Goal: Information Seeking & Learning: Check status

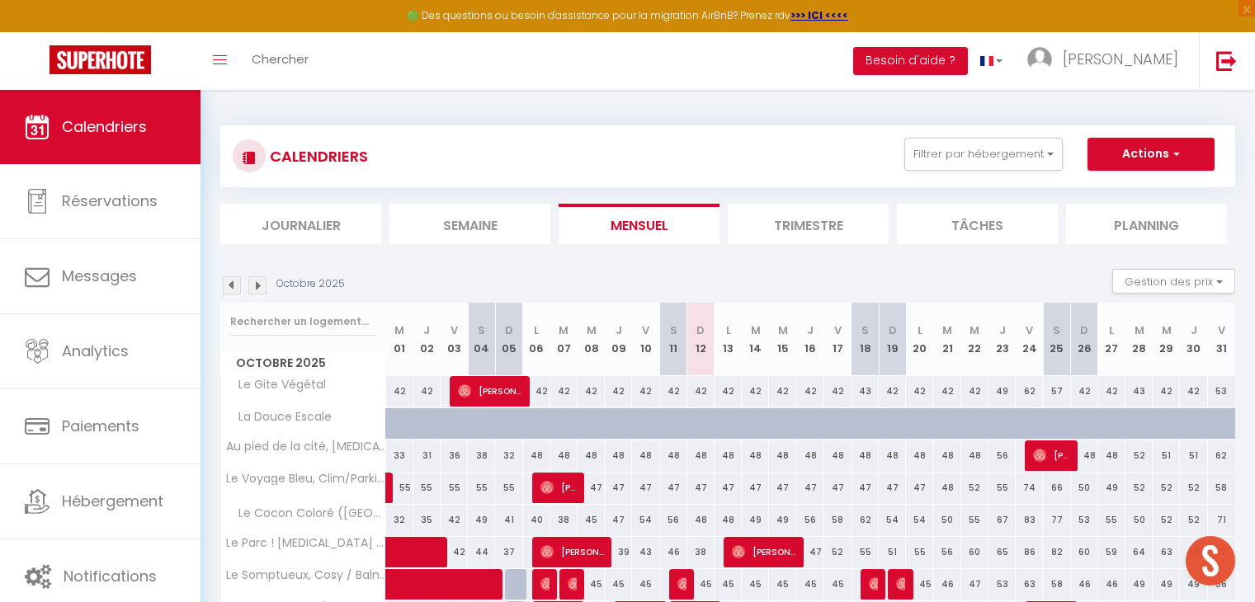
click at [115, 342] on span "Analytics" at bounding box center [95, 351] width 67 height 21
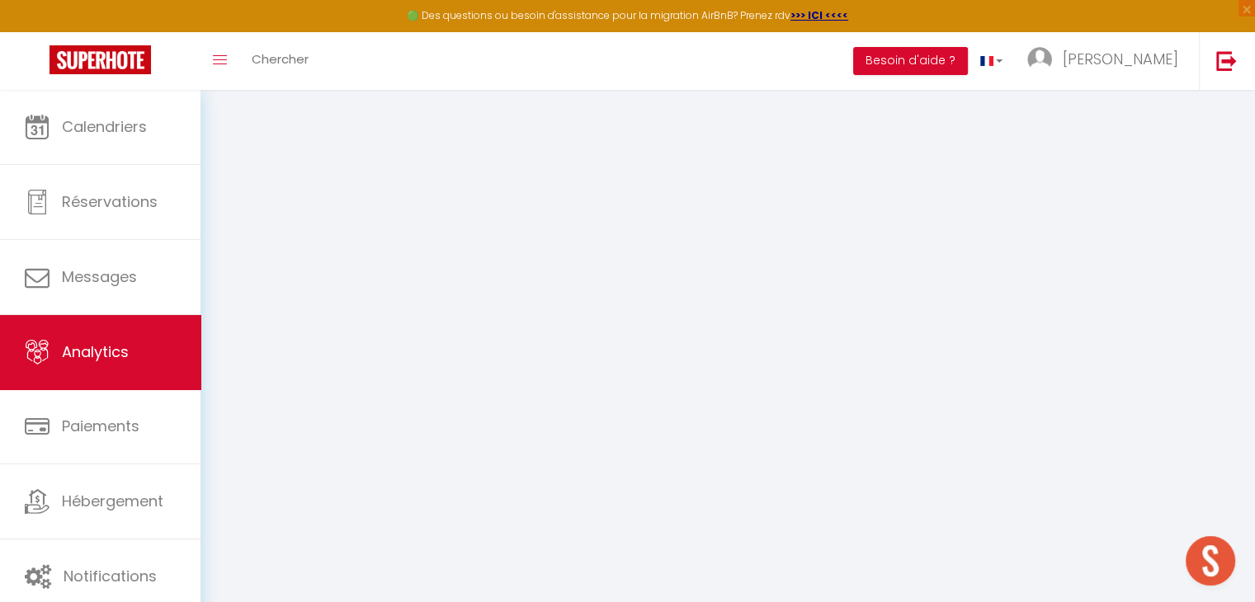
select select "2025"
select select "10"
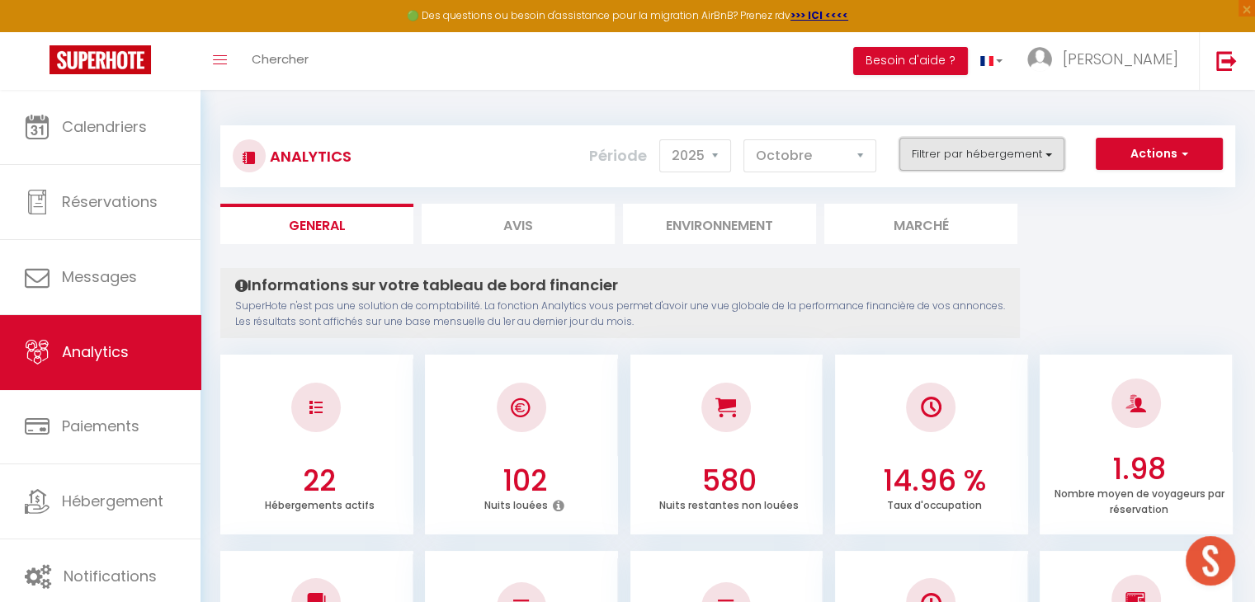
click at [964, 148] on button "Filtrer par hébergement" at bounding box center [981, 154] width 165 height 33
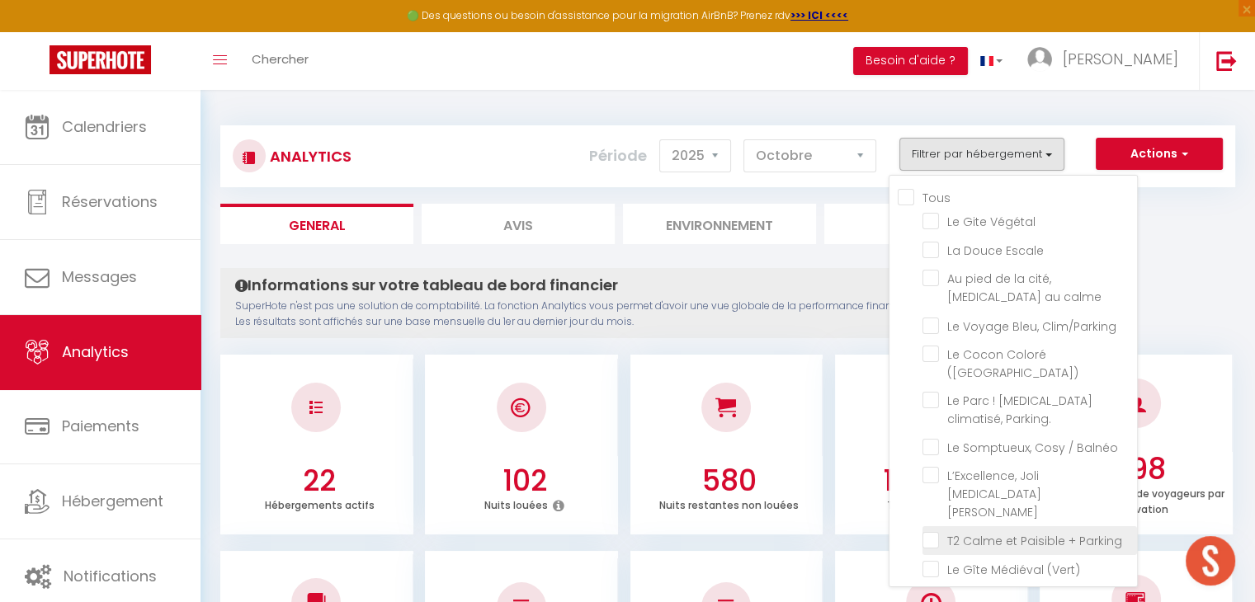
click at [949, 531] on Parking "checkbox" at bounding box center [1029, 539] width 214 height 16
checkbox Parking "true"
checkbox Végétal "false"
checkbox Escale "false"
checkbox calme "false"
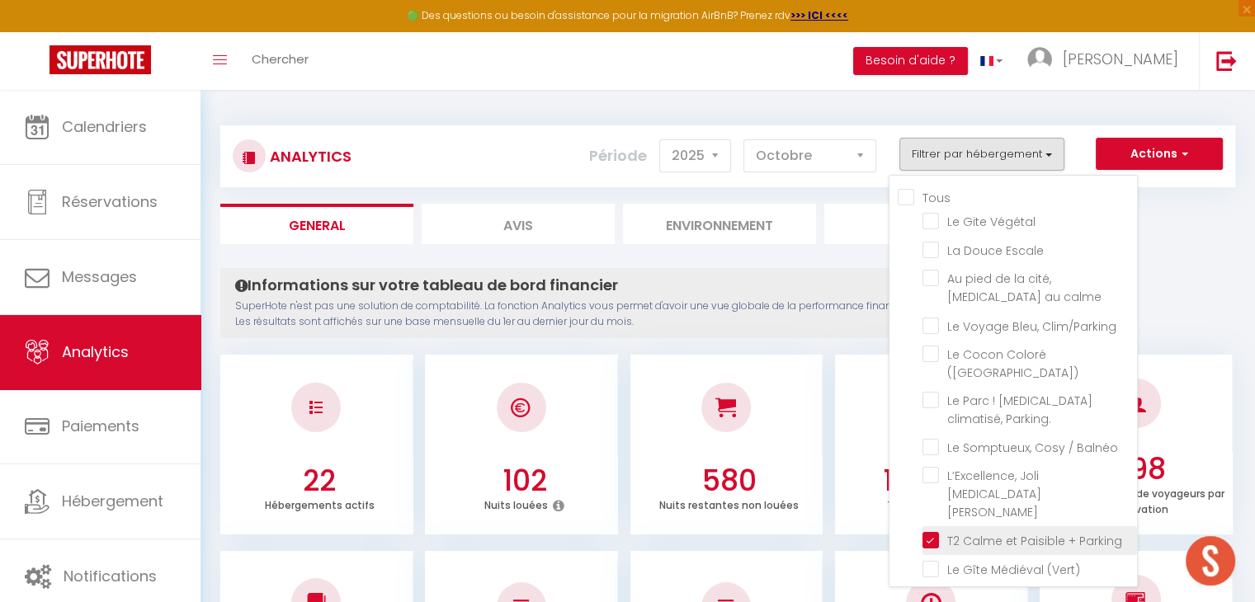
checkbox Clim\/Parking "false"
checkbox \(Verdun\) "false"
checkbox Parking\ "false"
checkbox Balnéo "false"
checkbox Bourgeois "false"
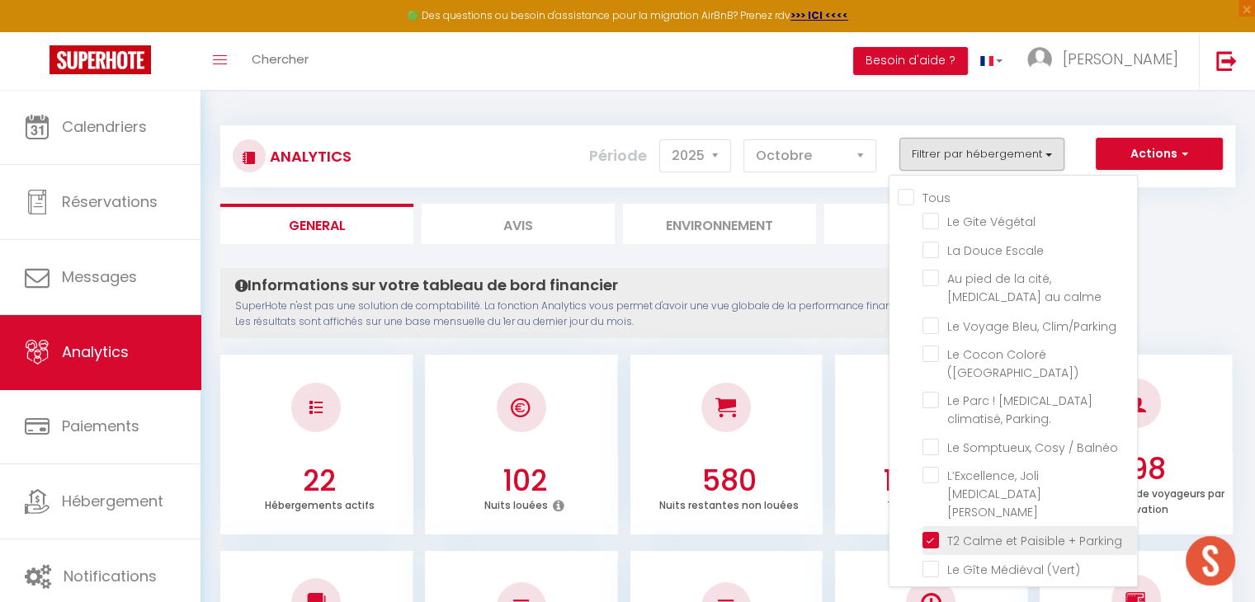
checkbox \(Vert\) "false"
checkbox \(bleu\) "false"
checkbox Brams "false"
checkbox T2 "false"
checkbox \(voltaire\) "false"
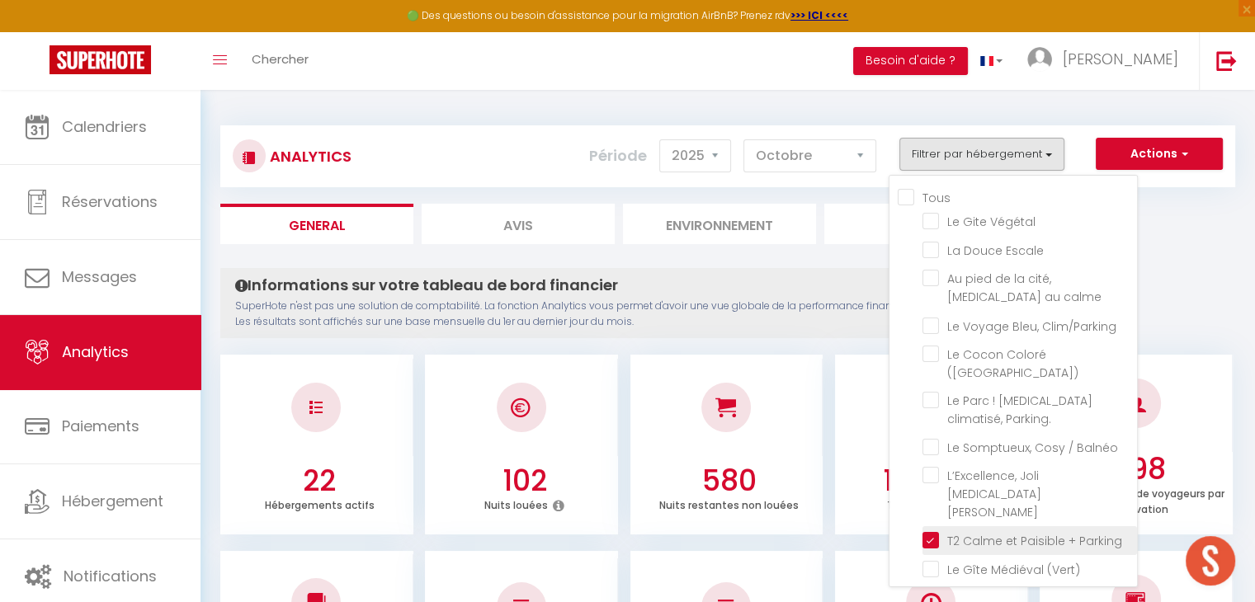
checkbox Cité "false"
checkbox Netflix "false"
checkbox imprenable "false"
checkbox Tomey "false"
checkbox Netflix "false"
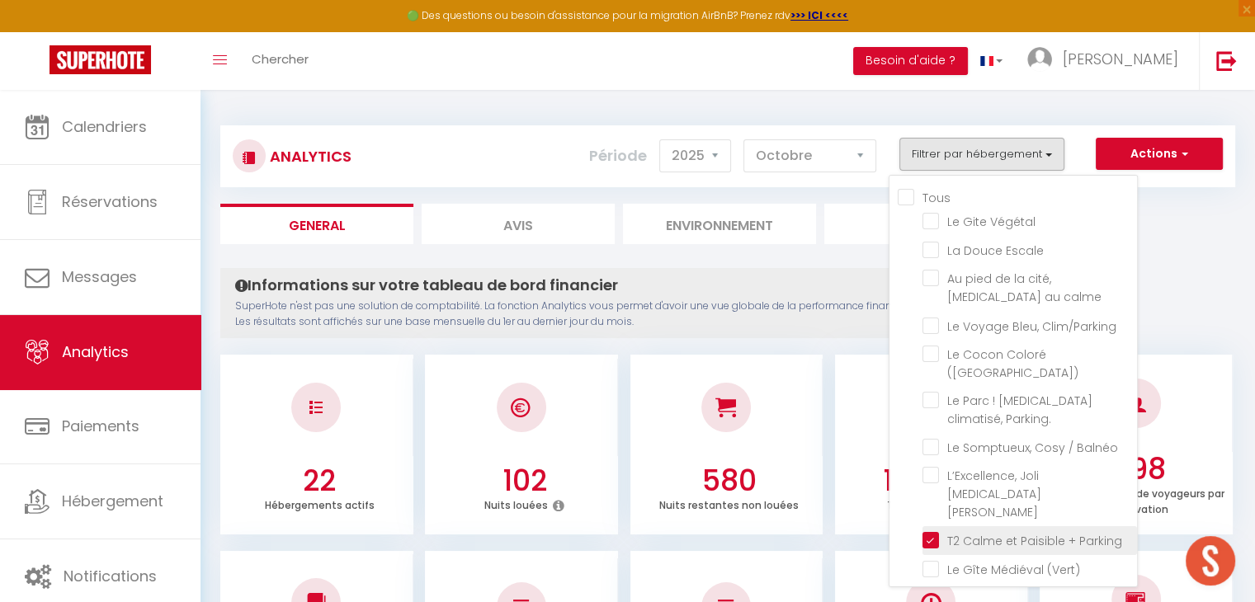
checkbox \! "false"
checkbox piscine "false"
checkbox rouge\) "false"
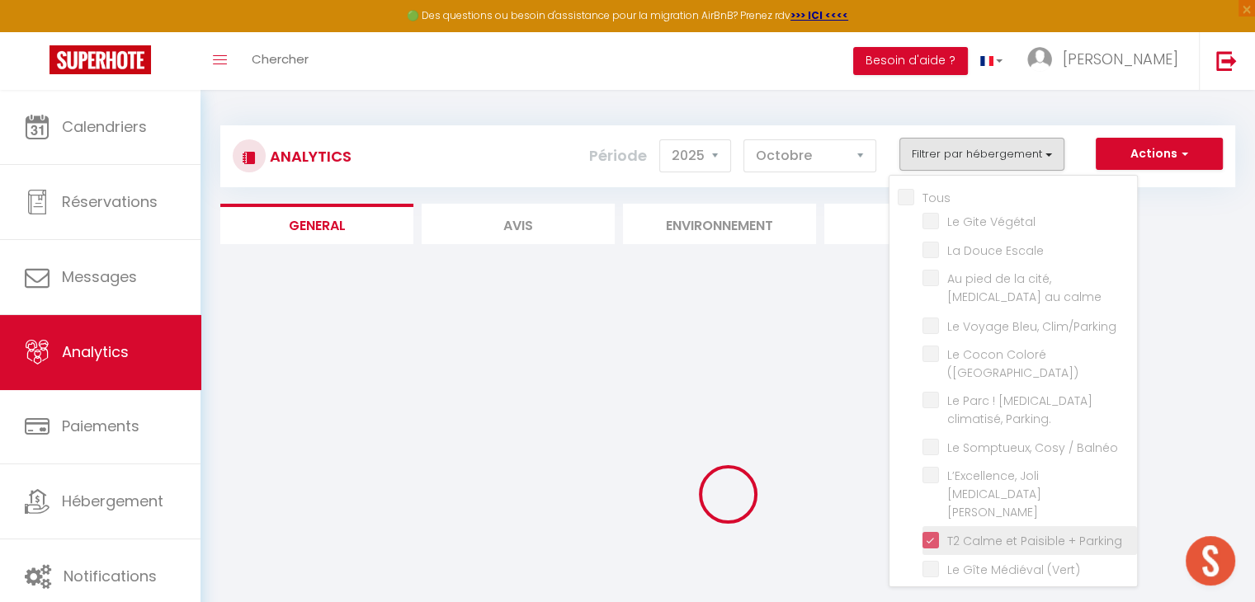
checkbox Végétal "false"
checkbox Escale "false"
checkbox calme "false"
checkbox Clim\/Parking "false"
checkbox \(Verdun\) "false"
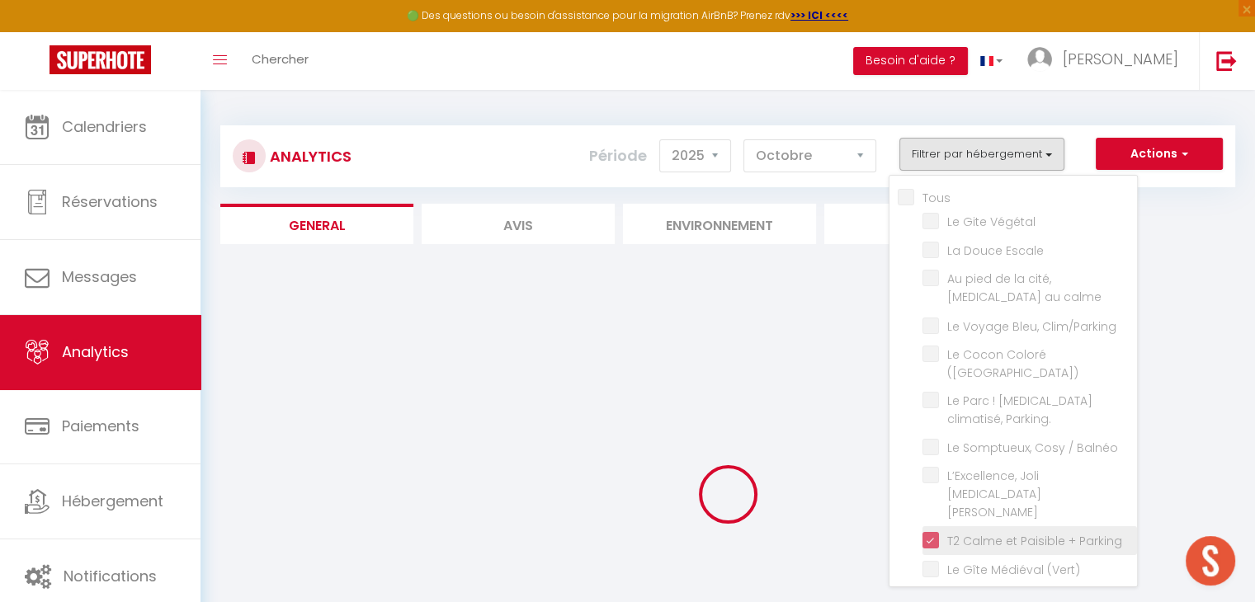
checkbox Parking\ "false"
checkbox Balnéo "false"
checkbox Bourgeois "false"
checkbox \(Vert\) "false"
checkbox \(bleu\) "false"
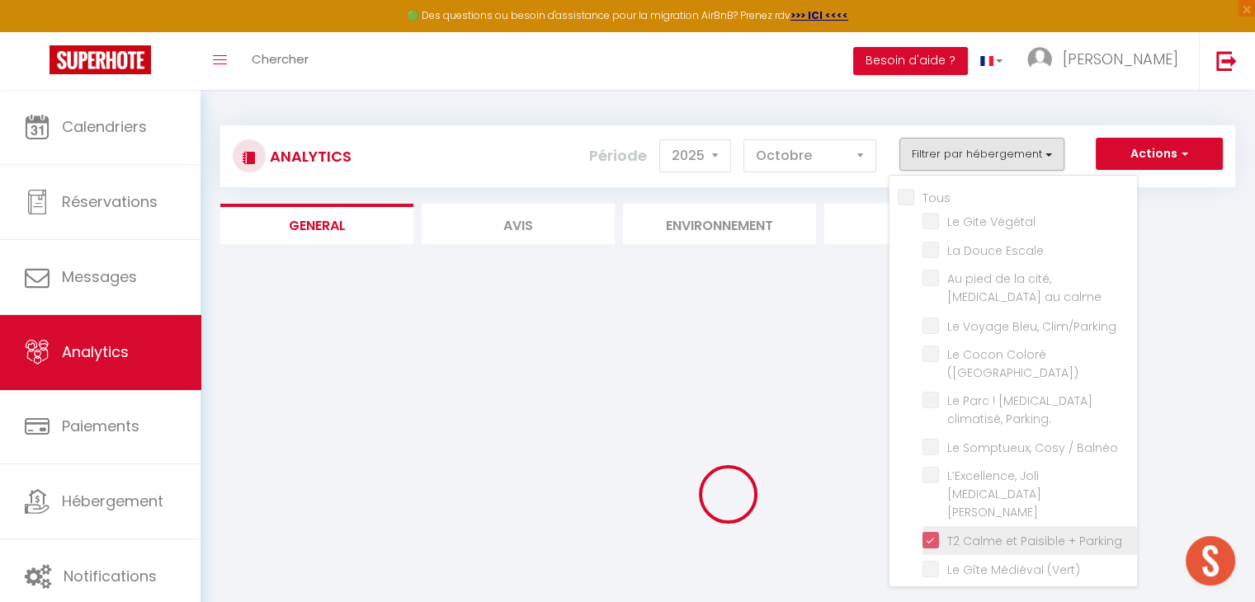
checkbox Brams "false"
checkbox T2 "false"
checkbox \(voltaire\) "false"
checkbox Cité "false"
checkbox Netflix "false"
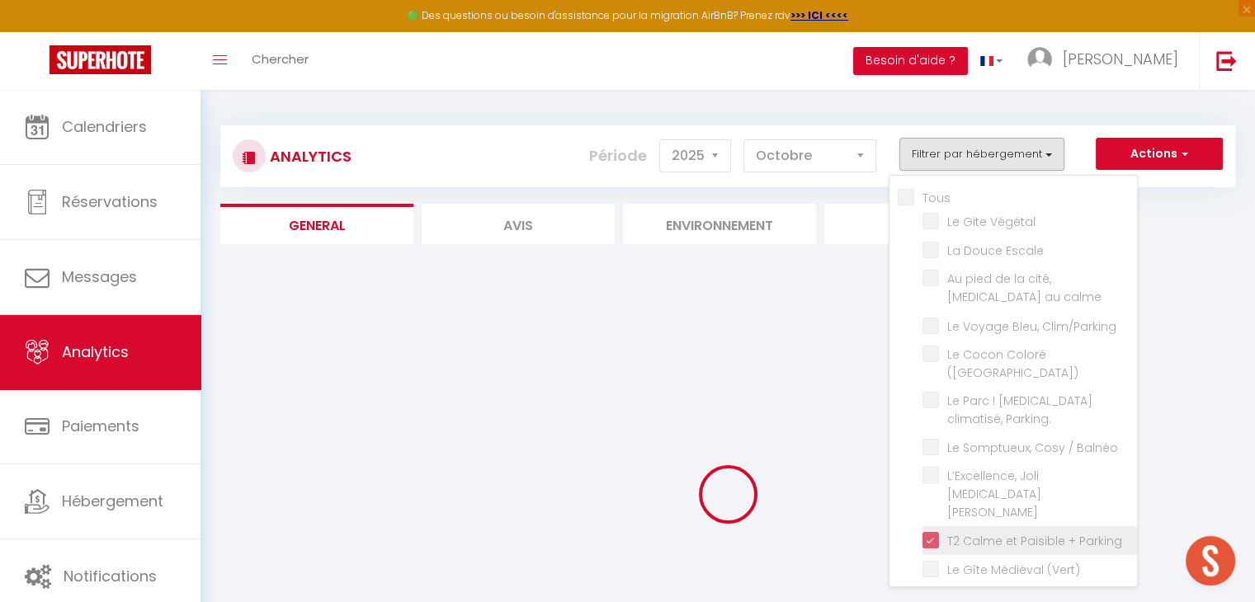
checkbox imprenable "false"
checkbox Tomey "false"
checkbox Netflix "false"
checkbox \! "false"
checkbox piscine "false"
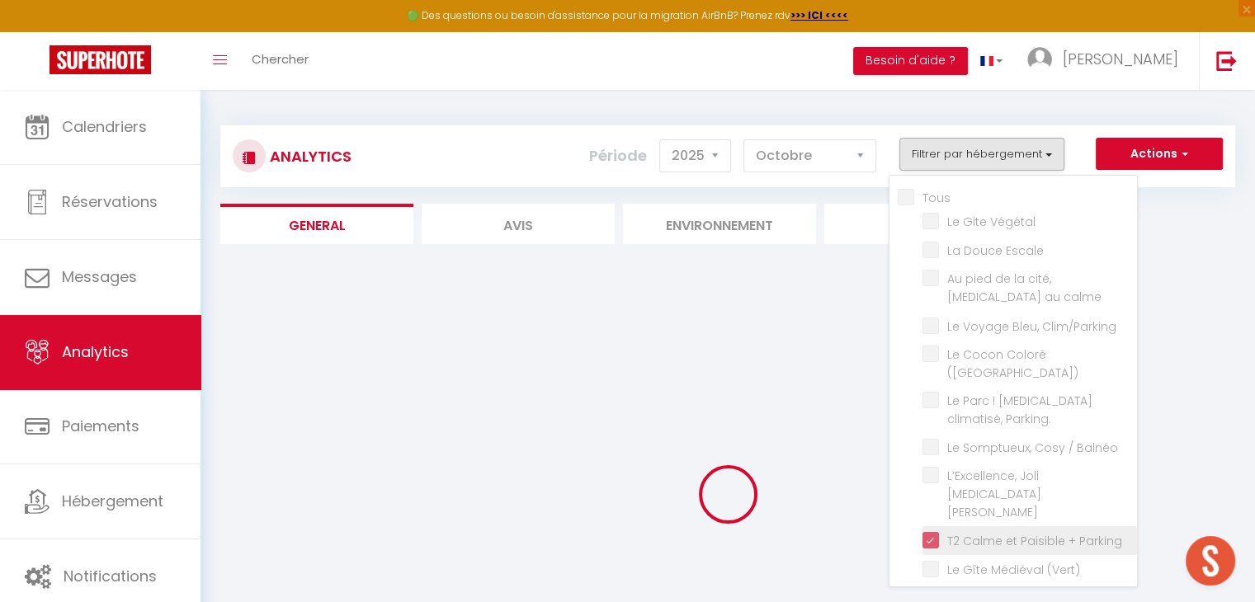
checkbox rouge\) "false"
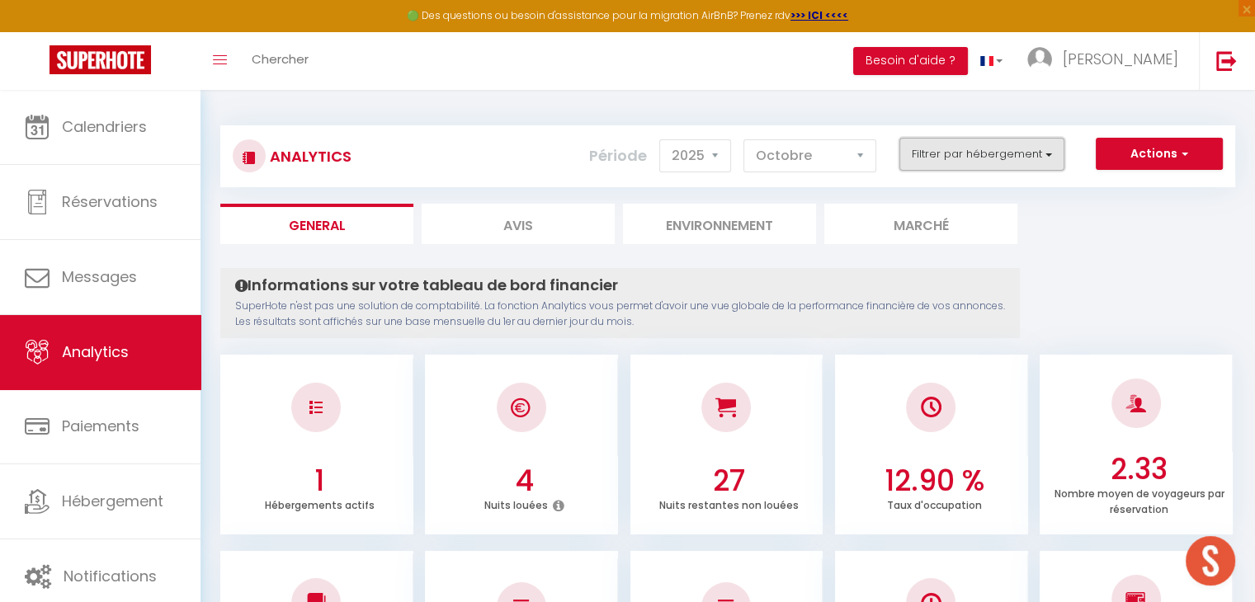
click at [989, 164] on button "Filtrer par hébergement" at bounding box center [981, 154] width 165 height 33
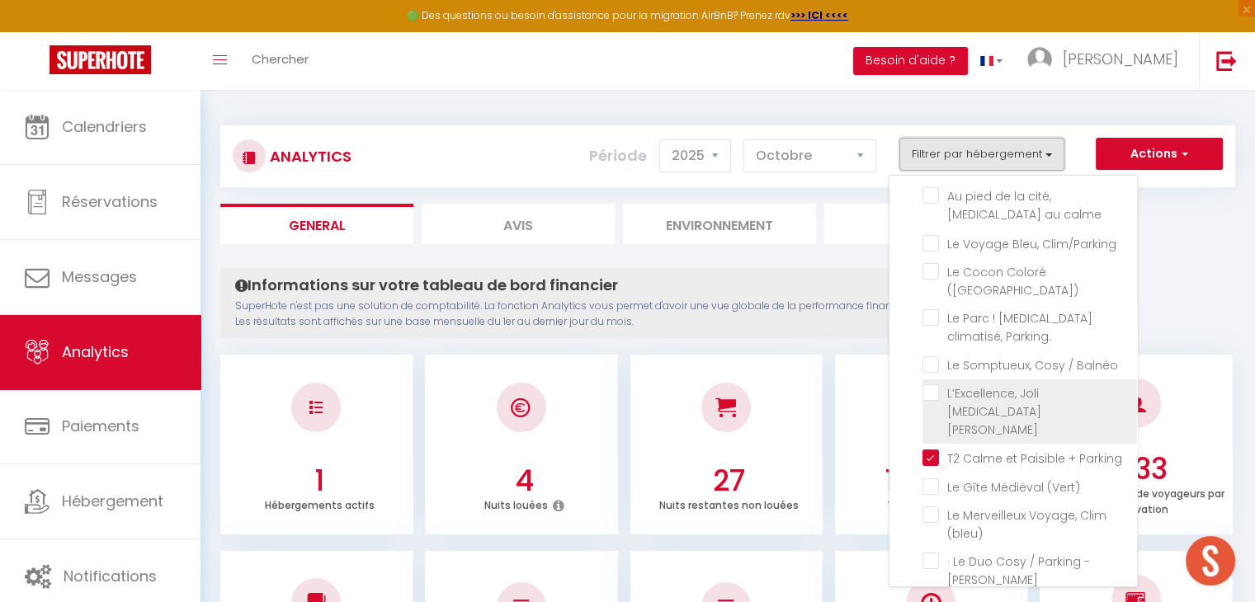
scroll to position [165, 0]
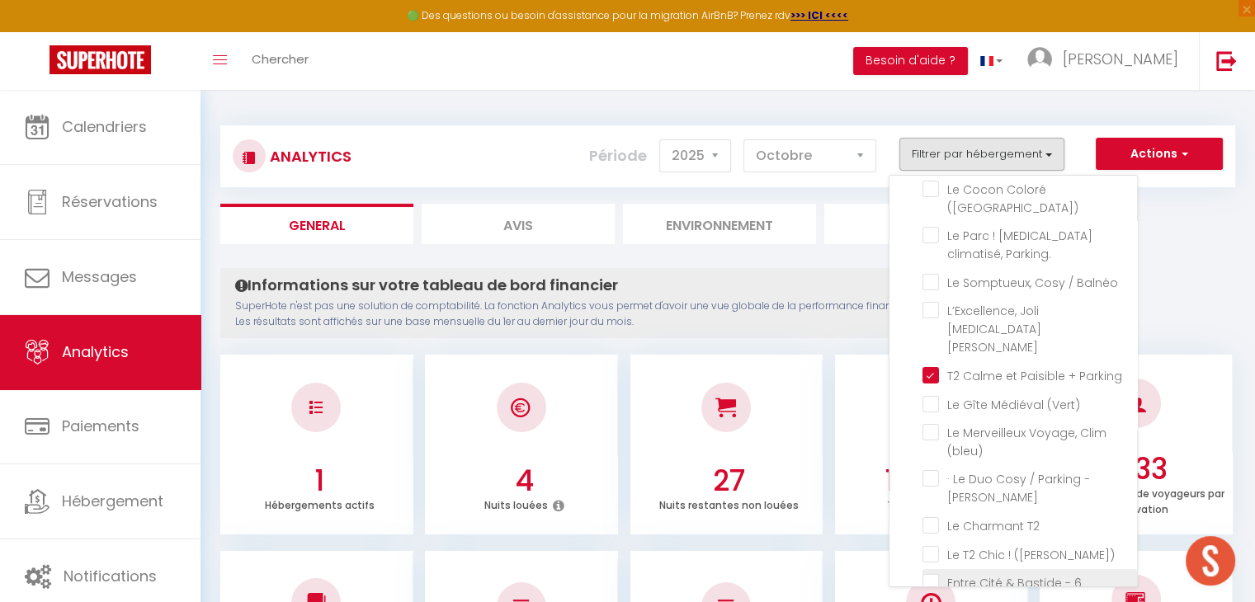
click at [936, 574] on Cité "checkbox" at bounding box center [1029, 582] width 214 height 16
checkbox Cité "true"
checkbox Végétal "false"
checkbox Escale "false"
checkbox calme "false"
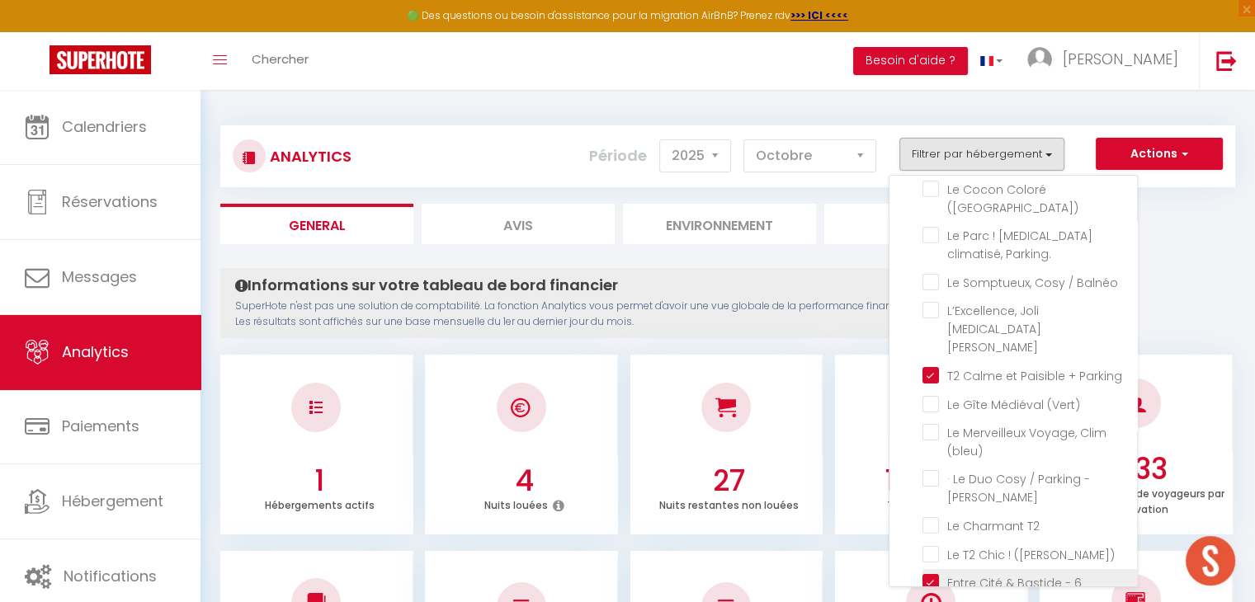
checkbox Clim\/Parking "false"
checkbox \(Verdun\) "false"
checkbox Parking\ "false"
checkbox Balnéo "false"
checkbox Bourgeois "false"
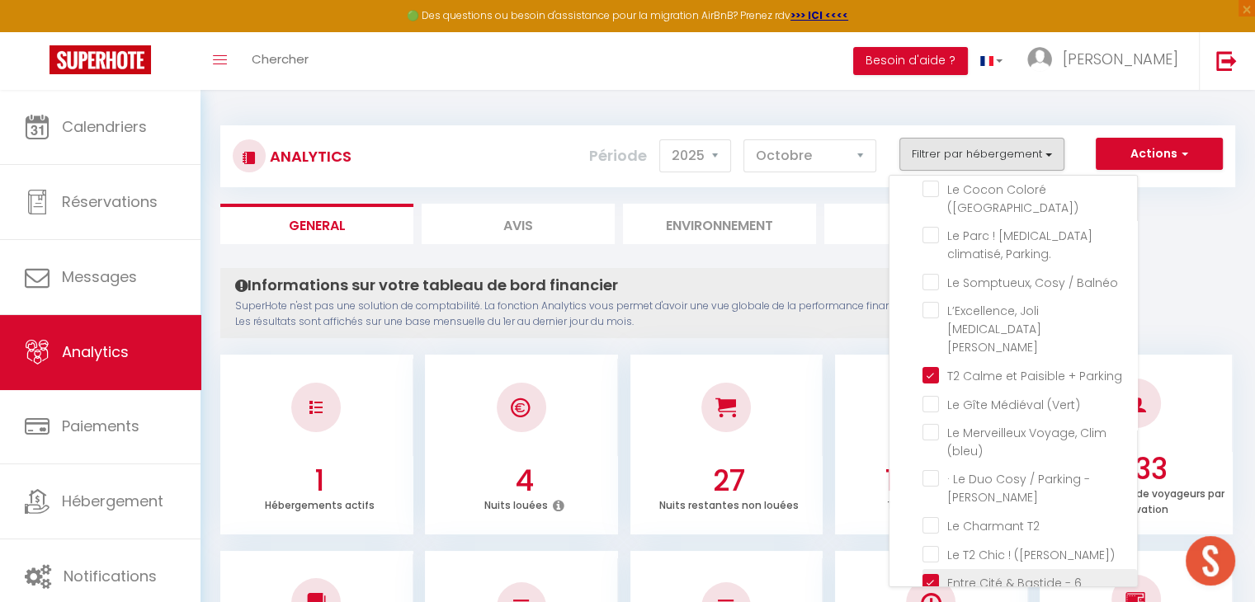
checkbox \(Vert\) "false"
checkbox \(bleu\) "false"
checkbox Brams "false"
checkbox T2 "false"
checkbox \(voltaire\) "false"
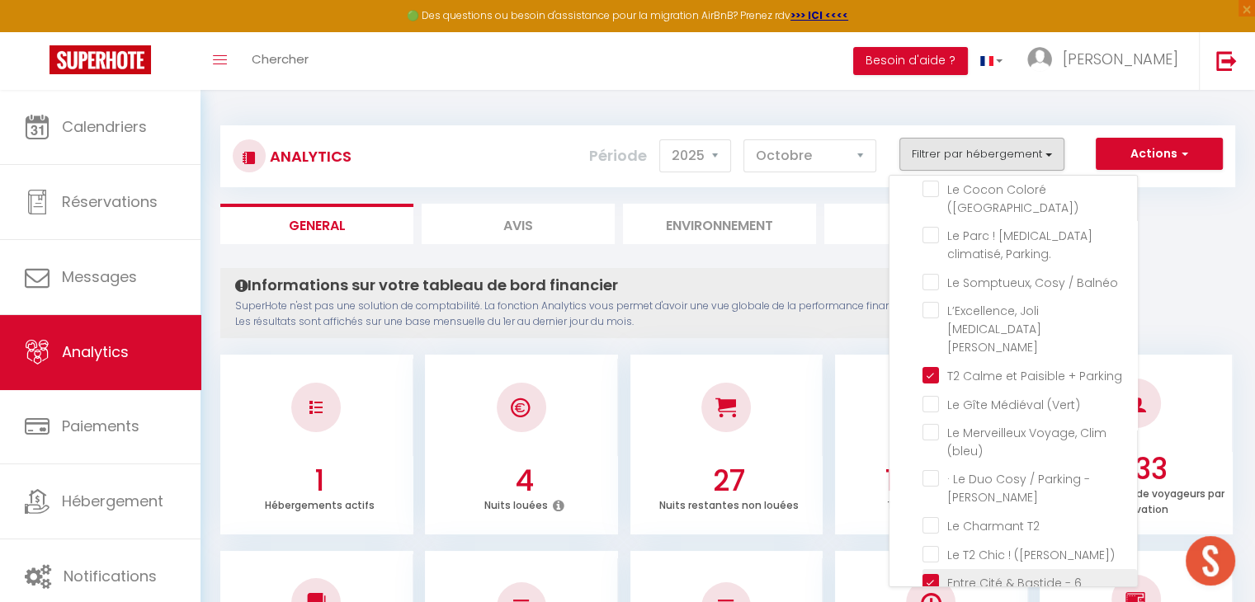
checkbox Netflix "false"
checkbox imprenable "false"
checkbox Tomey "false"
checkbox Netflix "false"
checkbox \! "false"
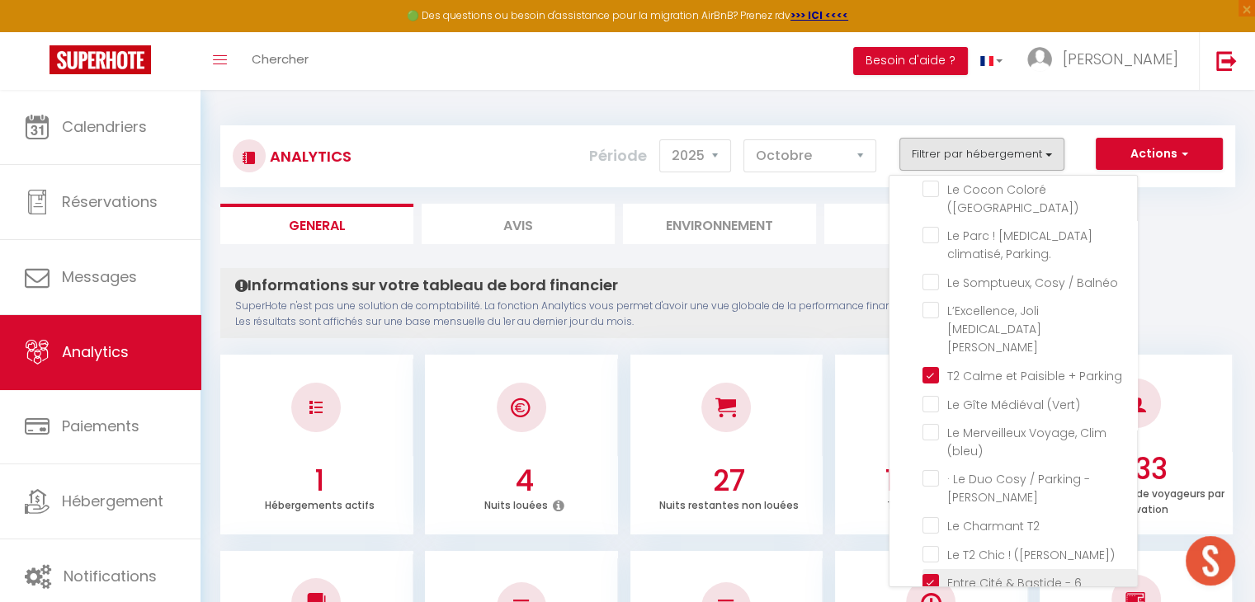
checkbox piscine "false"
checkbox rouge\) "false"
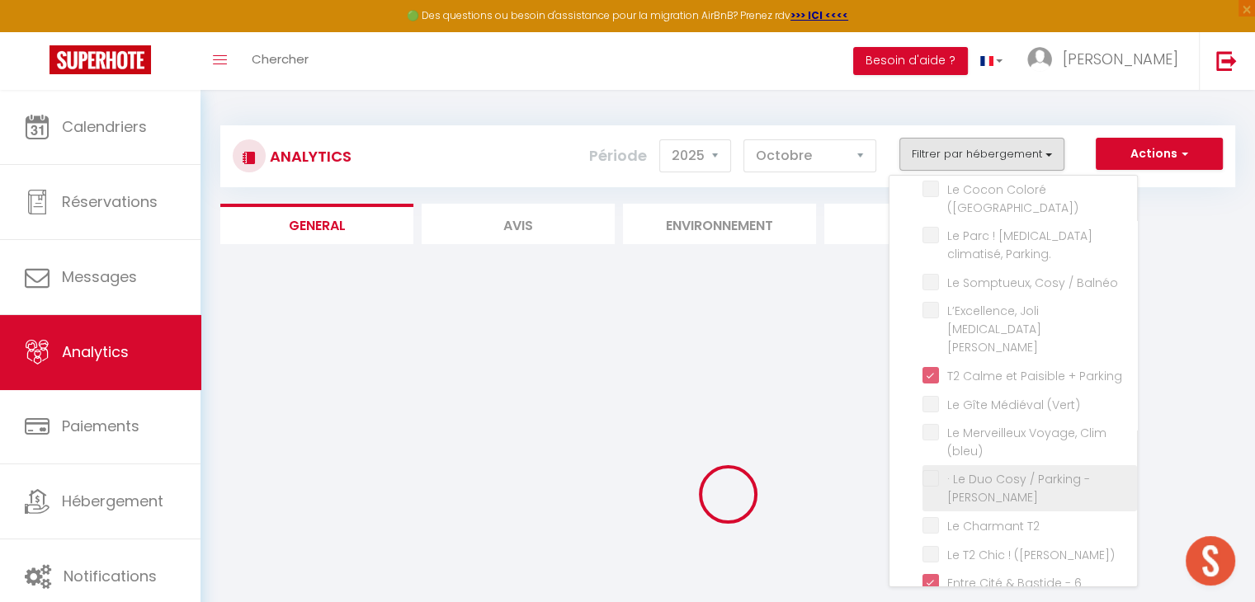
checkbox Végétal "false"
checkbox Escale "false"
checkbox calme "false"
checkbox Clim\/Parking "false"
checkbox \(Verdun\) "false"
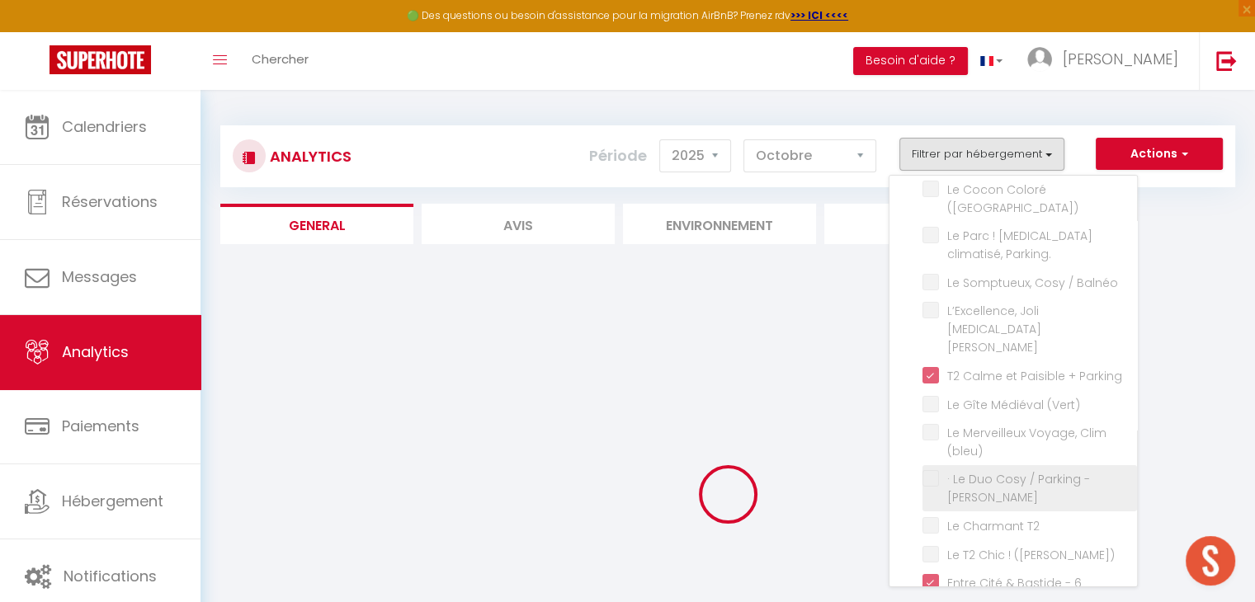
checkbox Parking\ "false"
checkbox Balnéo "false"
checkbox Bourgeois "false"
checkbox \(Vert\) "false"
checkbox \(bleu\) "false"
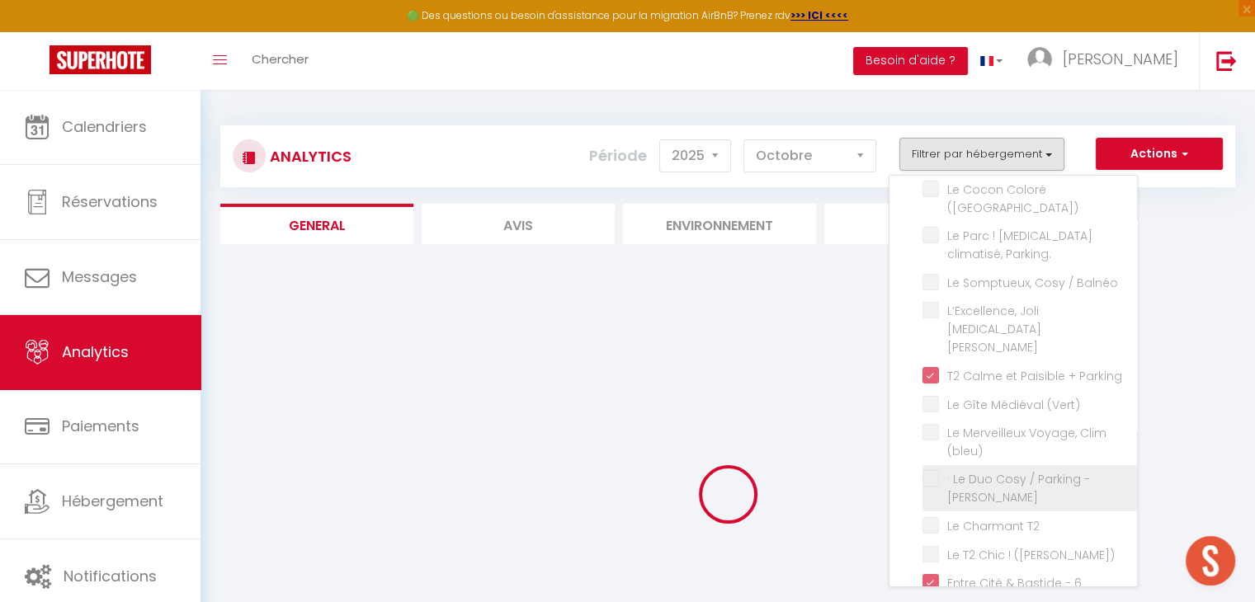
checkbox Brams "false"
checkbox T2 "false"
checkbox \(voltaire\) "false"
checkbox Netflix "false"
checkbox imprenable "false"
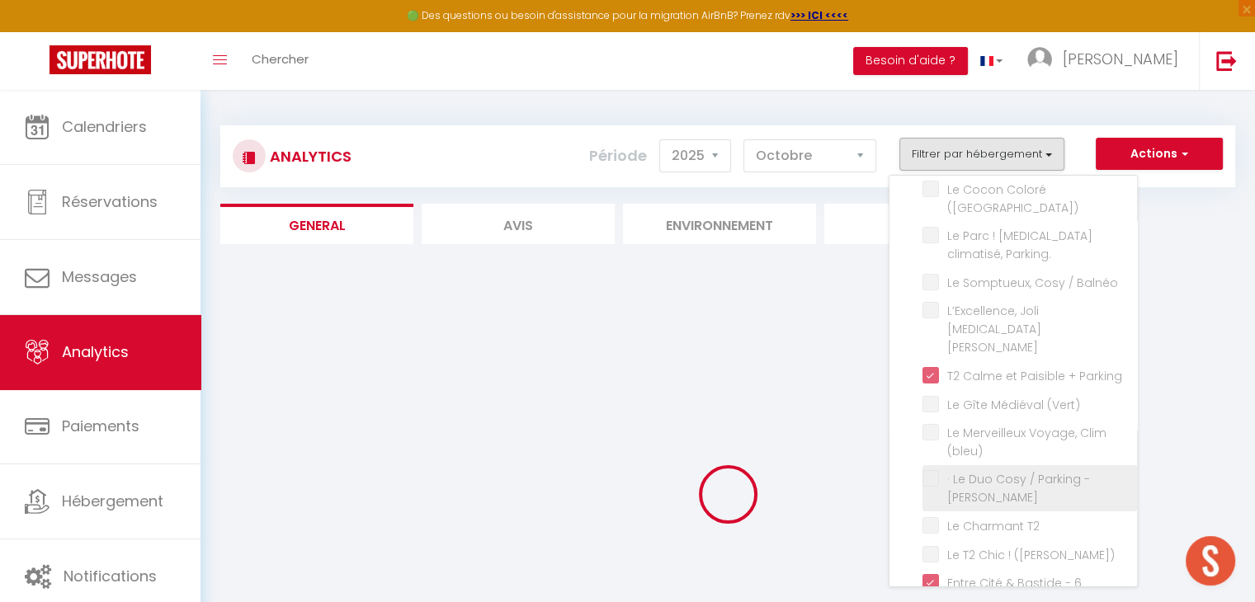
checkbox Tomey "false"
checkbox Netflix "false"
checkbox \! "false"
checkbox piscine "false"
checkbox rouge\) "false"
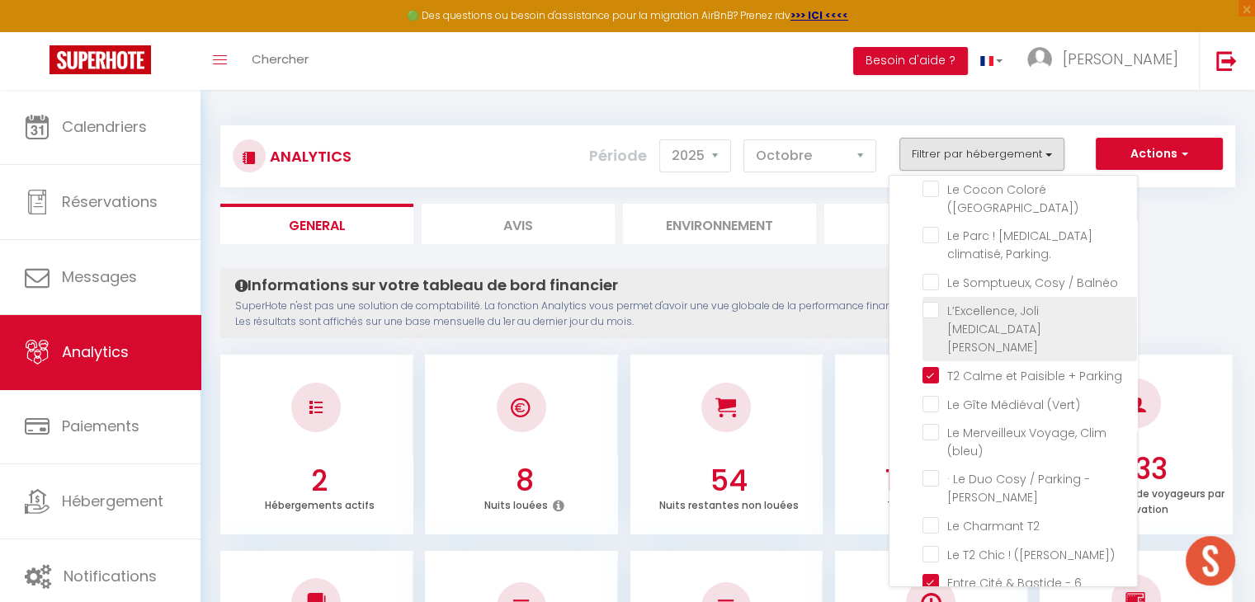
click at [936, 297] on li "L’Excellence, Joli [MEDICAL_DATA] [PERSON_NAME]" at bounding box center [1029, 329] width 214 height 64
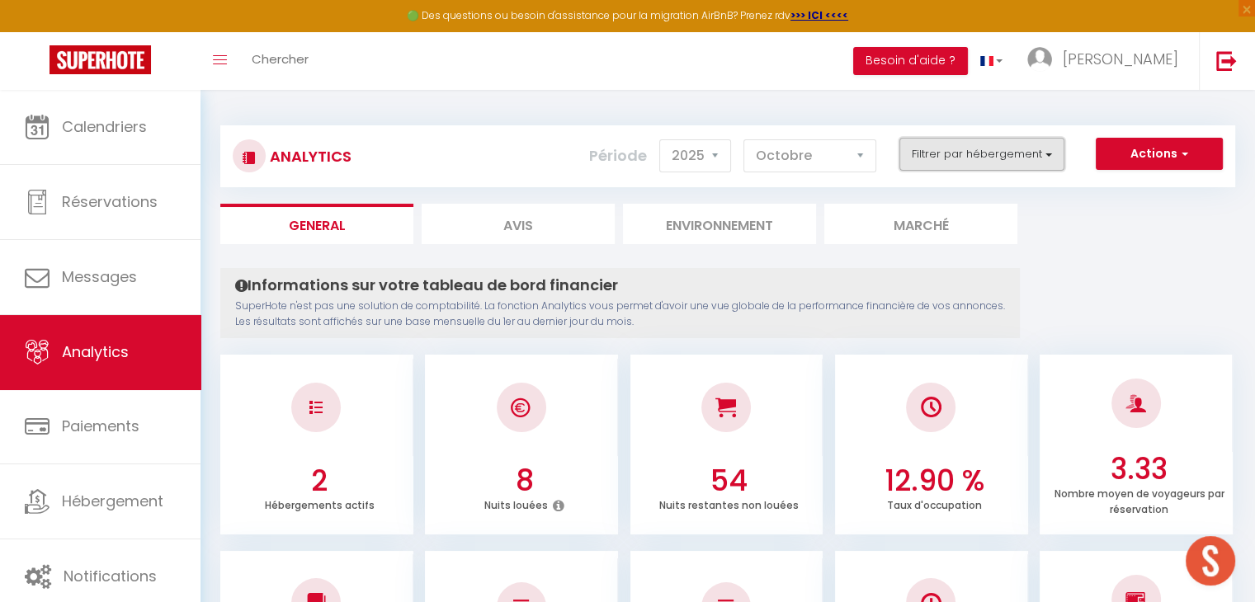
click at [982, 160] on button "Filtrer par hébergement" at bounding box center [981, 154] width 165 height 33
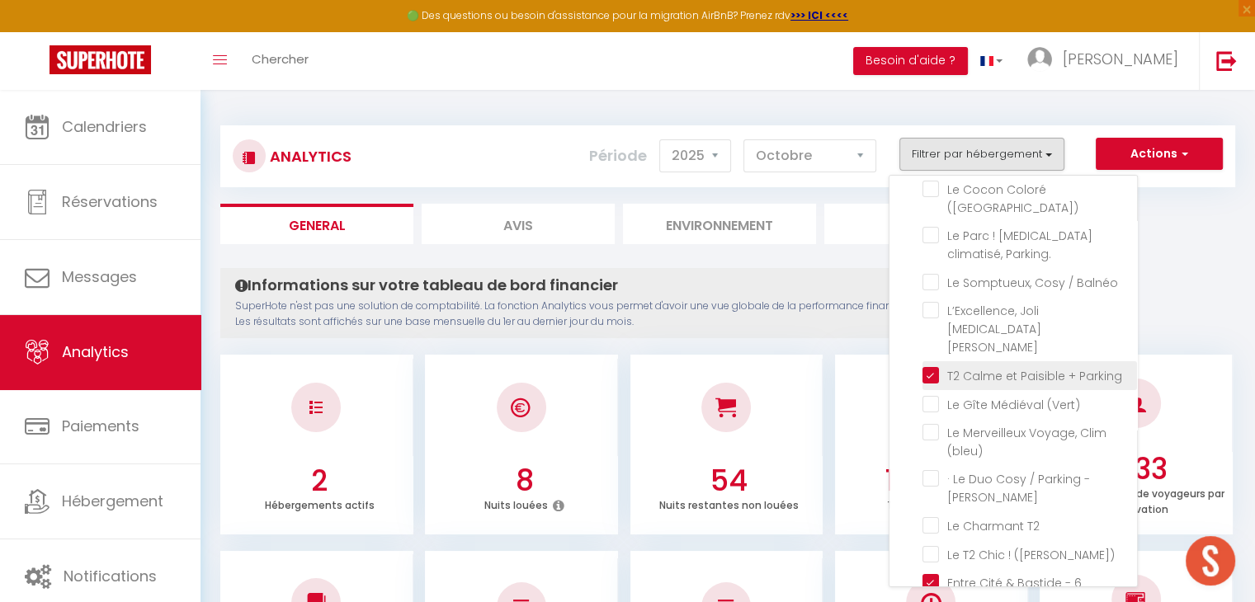
click at [940, 366] on Parking "checkbox" at bounding box center [1029, 374] width 214 height 16
checkbox Parking "false"
checkbox Végétal "false"
checkbox Escale "false"
checkbox calme "false"
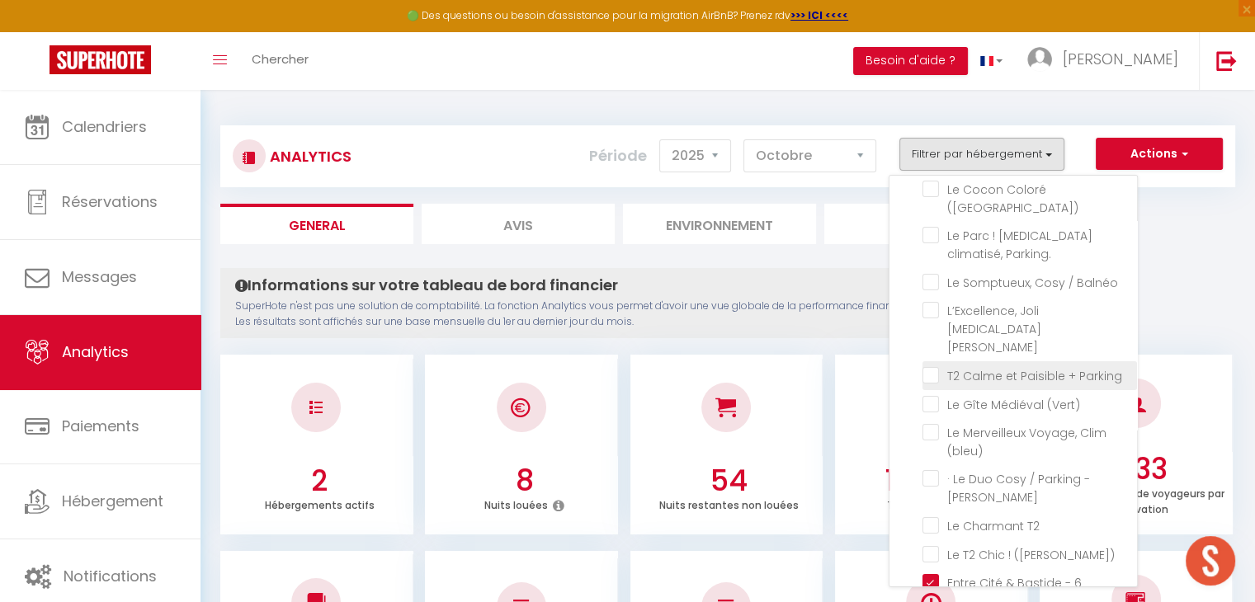
checkbox Clim\/Parking "false"
checkbox \(Verdun\) "false"
checkbox Parking\ "false"
checkbox Balnéo "false"
checkbox Bourgeois "false"
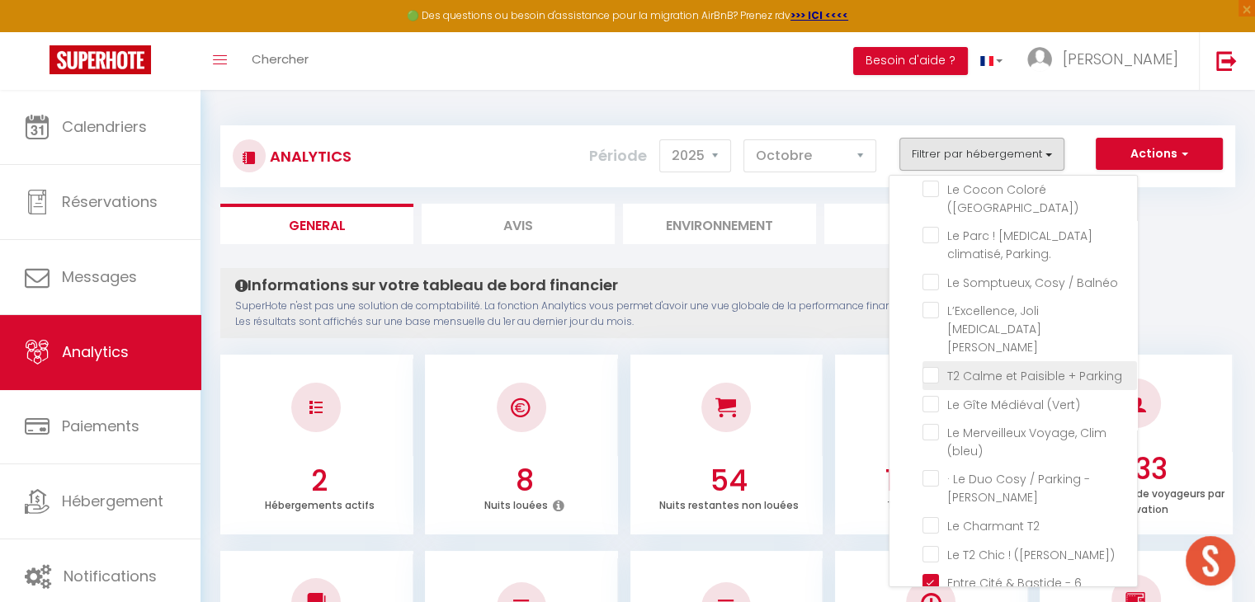
checkbox \(Vert\) "false"
checkbox \(bleu\) "false"
checkbox Brams "false"
checkbox T2 "false"
checkbox \(voltaire\) "false"
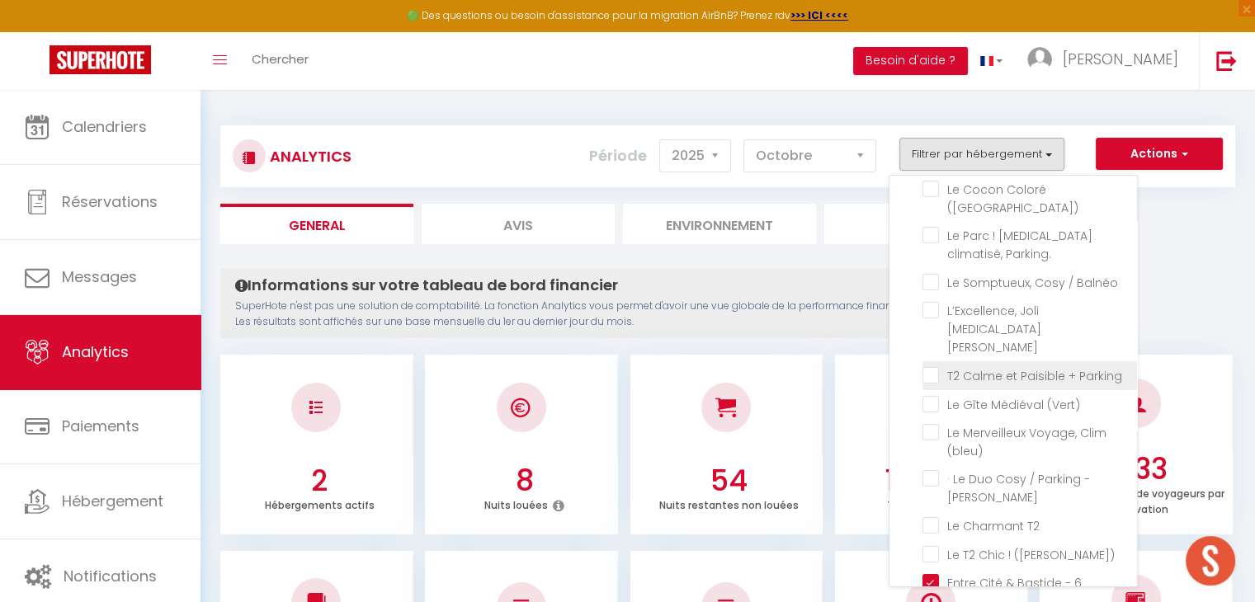
checkbox Netflix "false"
checkbox imprenable "false"
checkbox Tomey "false"
checkbox Netflix "false"
checkbox \! "false"
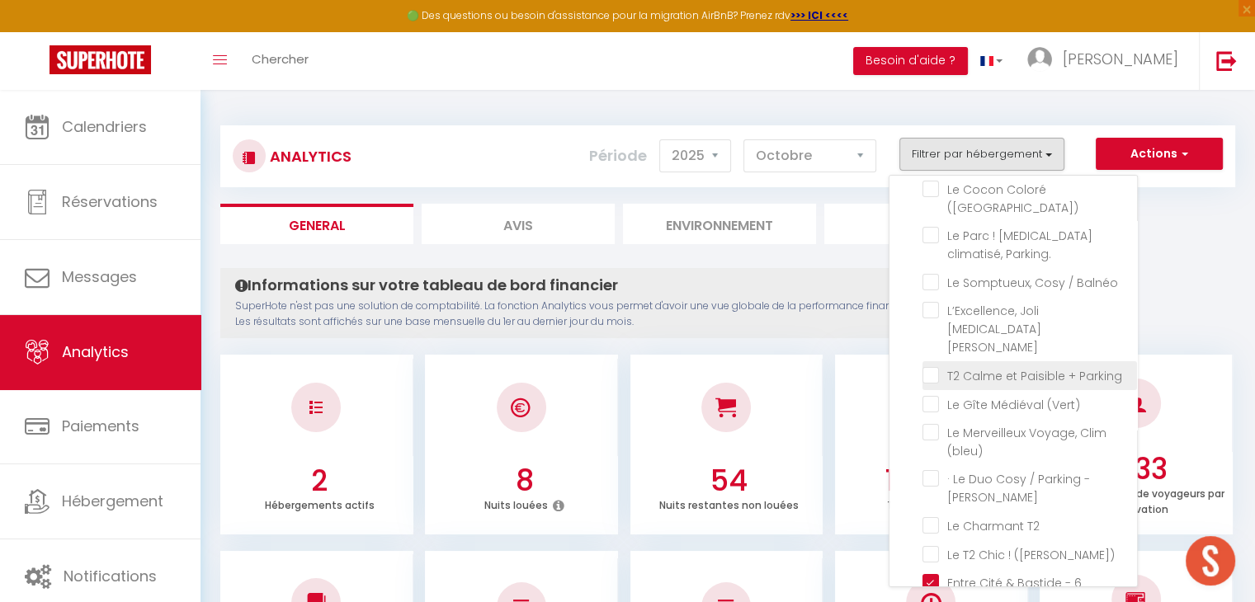
checkbox piscine "false"
checkbox rouge\) "false"
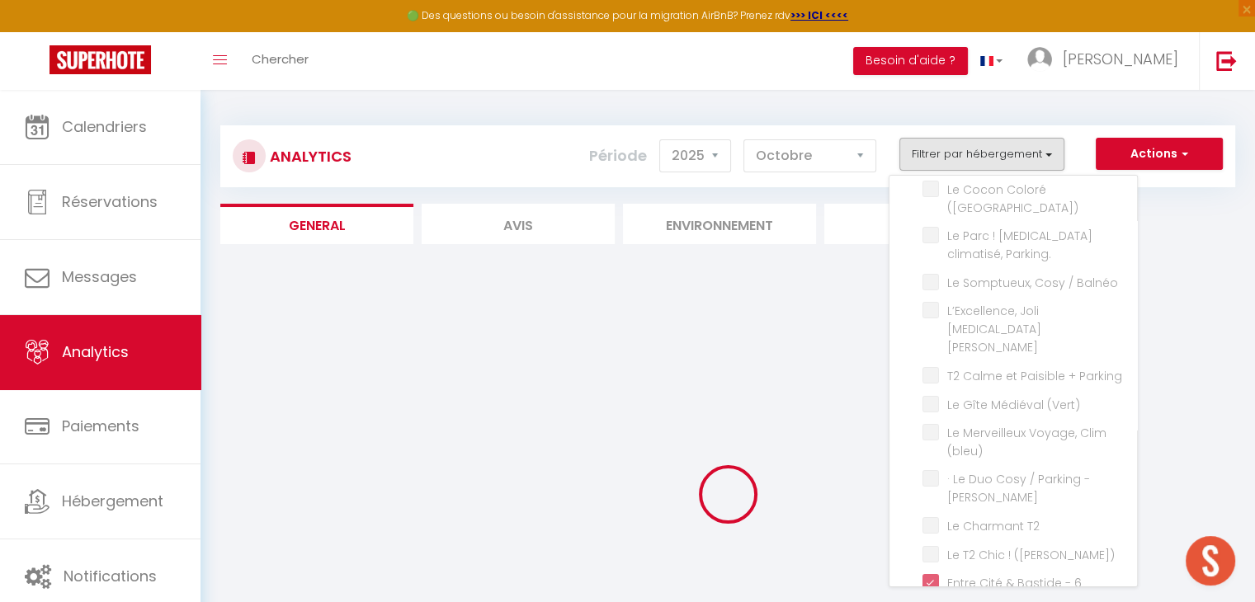
checkbox Végétal "false"
checkbox Escale "false"
checkbox calme "false"
checkbox Clim\/Parking "false"
checkbox \(Verdun\) "false"
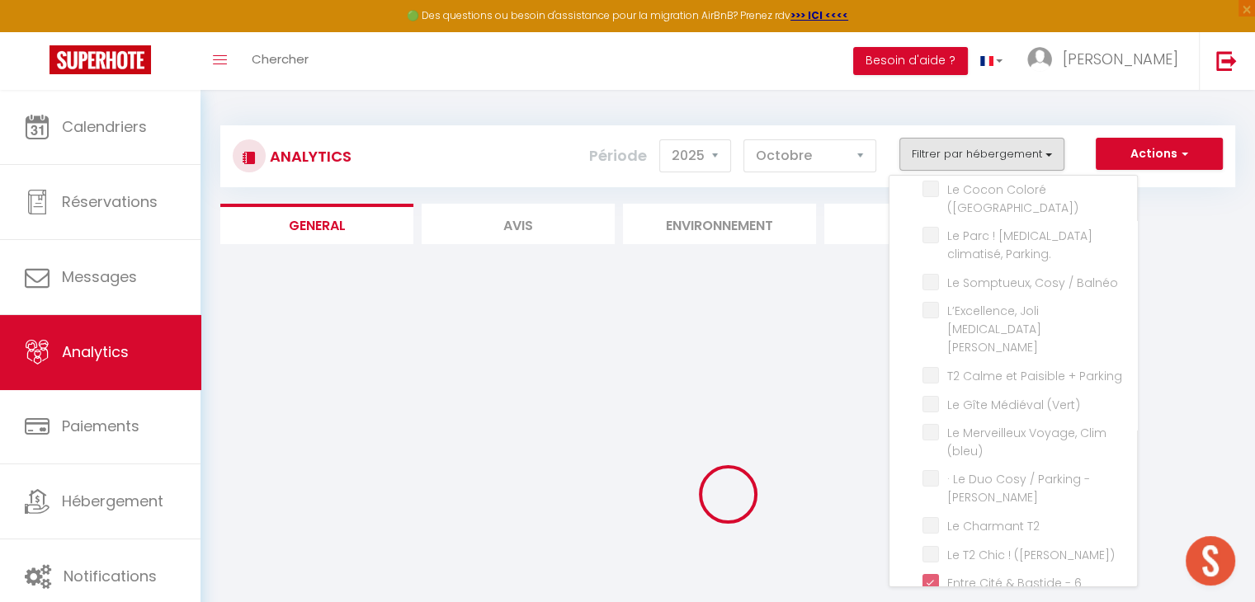
checkbox Parking\ "false"
checkbox Balnéo "false"
checkbox Bourgeois "false"
checkbox \(Vert\) "false"
checkbox \(bleu\) "false"
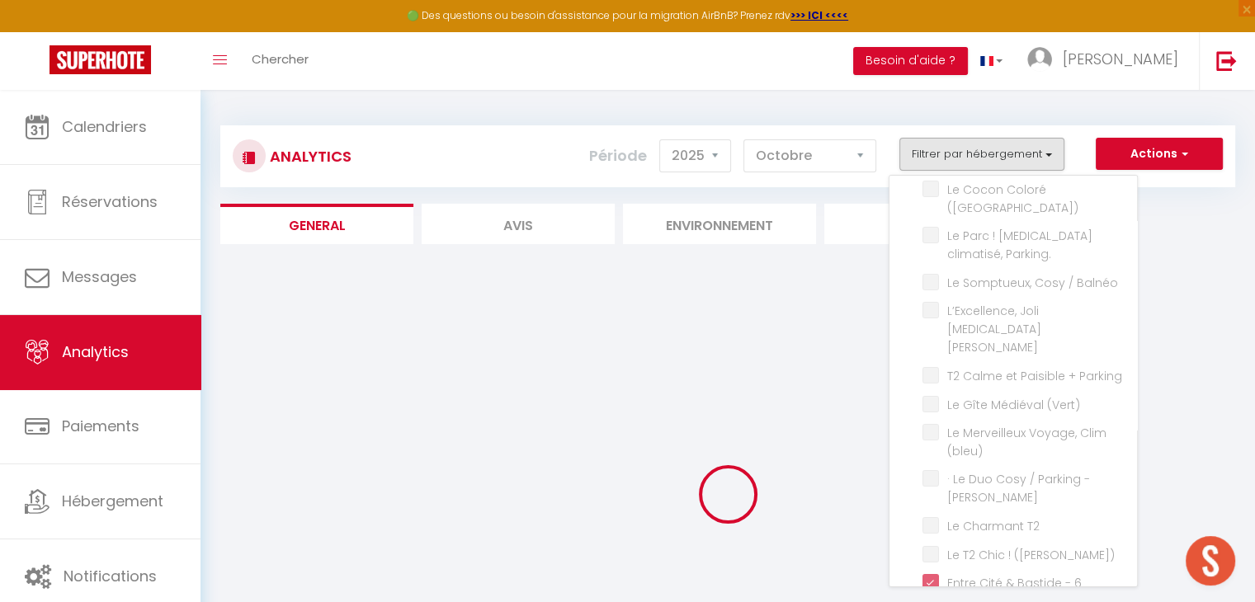
checkbox Brams "false"
checkbox T2 "false"
checkbox \(voltaire\) "false"
checkbox Netflix "false"
checkbox imprenable "false"
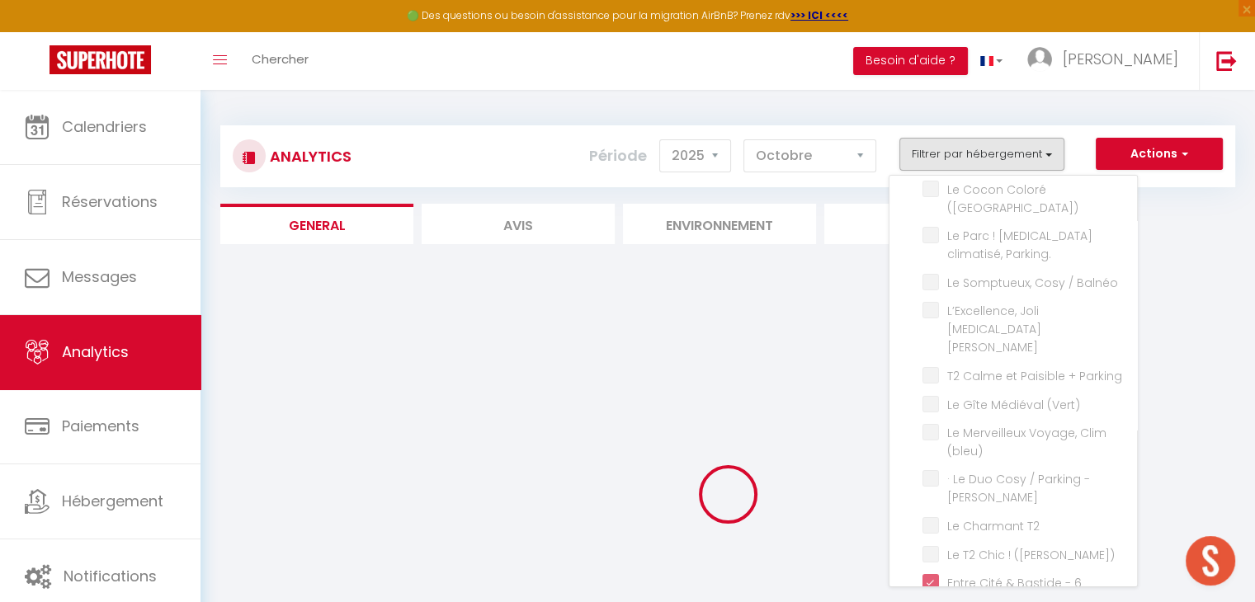
checkbox Tomey "false"
checkbox Netflix "false"
checkbox \! "false"
checkbox piscine "false"
checkbox rouge\) "false"
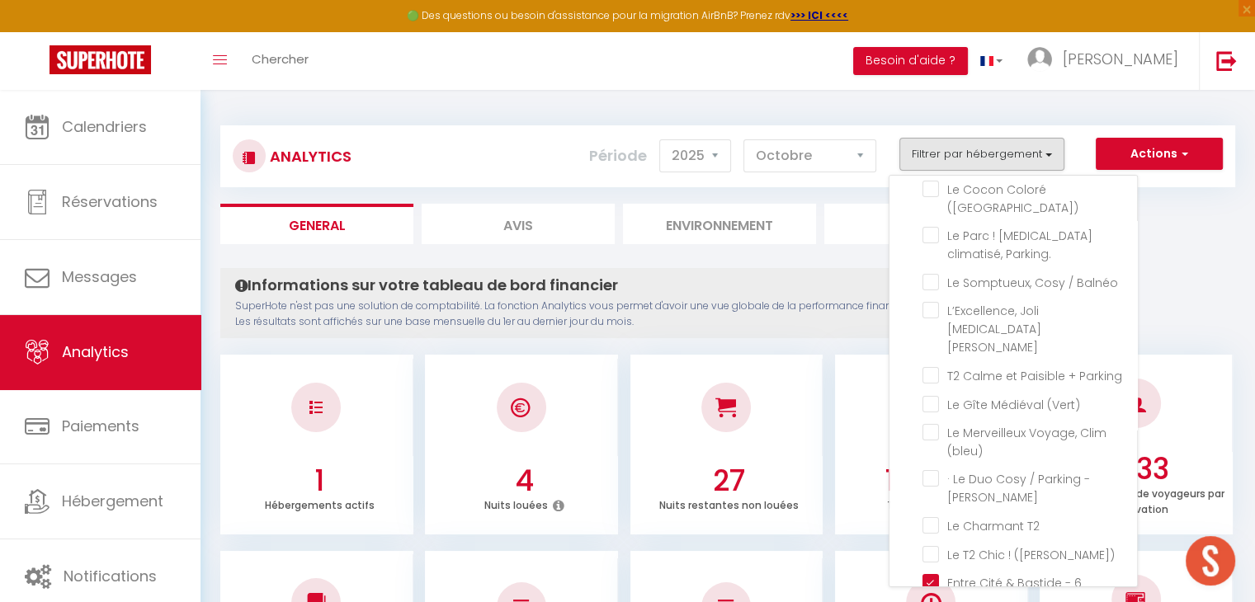
click at [875, 271] on div "Informations sur votre tableau de bord financier SuperHote n'est pas une soluti…" at bounding box center [619, 303] width 799 height 70
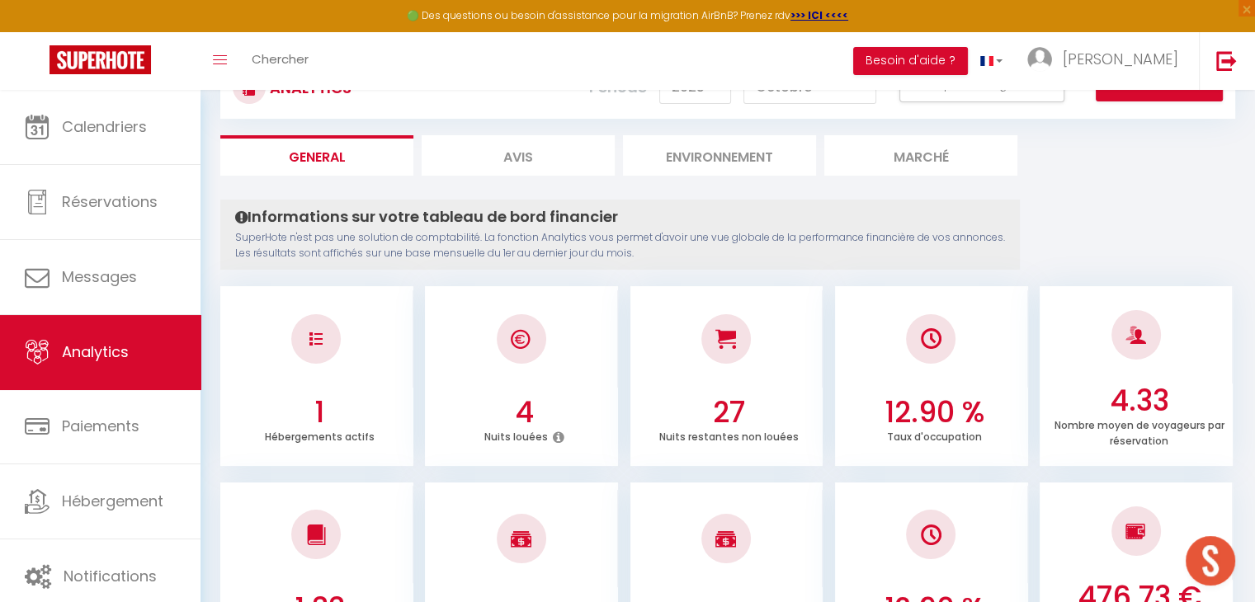
scroll to position [0, 0]
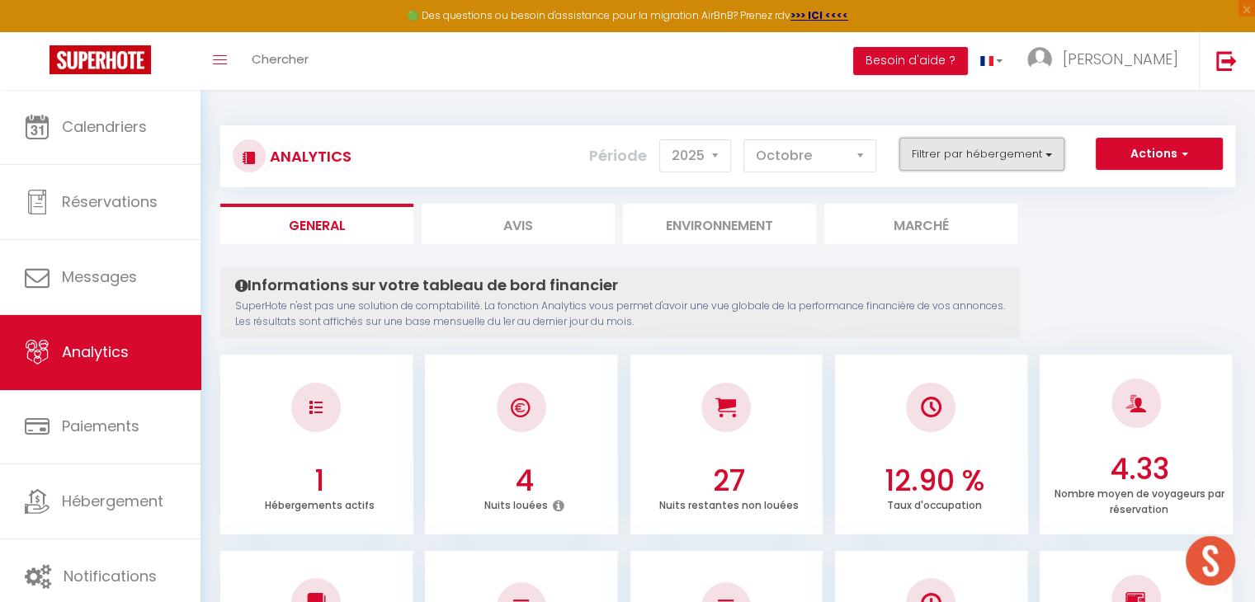
click at [1056, 159] on button "Filtrer par hébergement" at bounding box center [981, 154] width 165 height 33
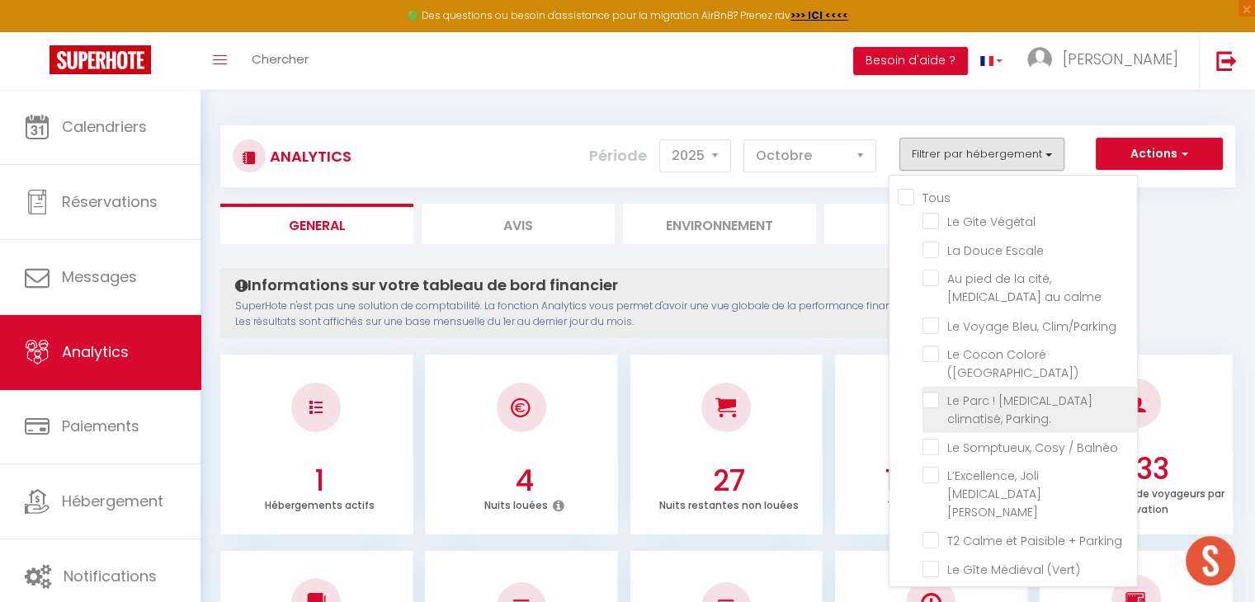
click at [937, 392] on Parking\ "checkbox" at bounding box center [1029, 400] width 214 height 16
checkbox Parking\ "true"
checkbox Végétal "false"
checkbox Escale "false"
checkbox calme "false"
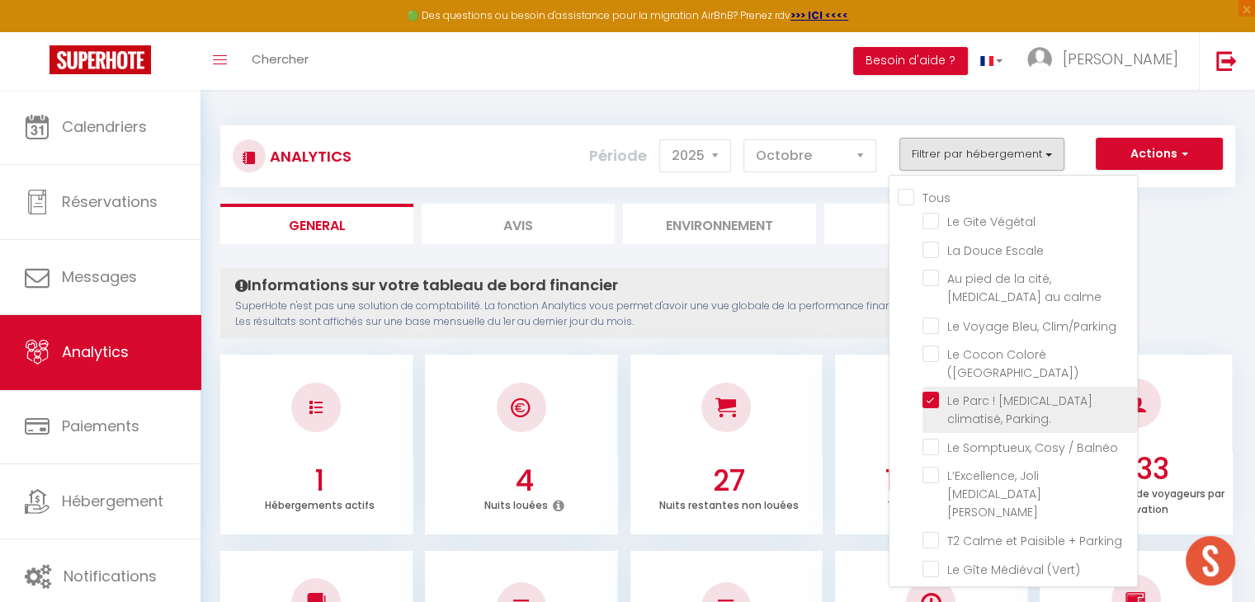
checkbox Clim\/Parking "false"
checkbox \(Verdun\) "false"
checkbox Balnéo "false"
checkbox Bourgeois "false"
checkbox \(Vert\) "false"
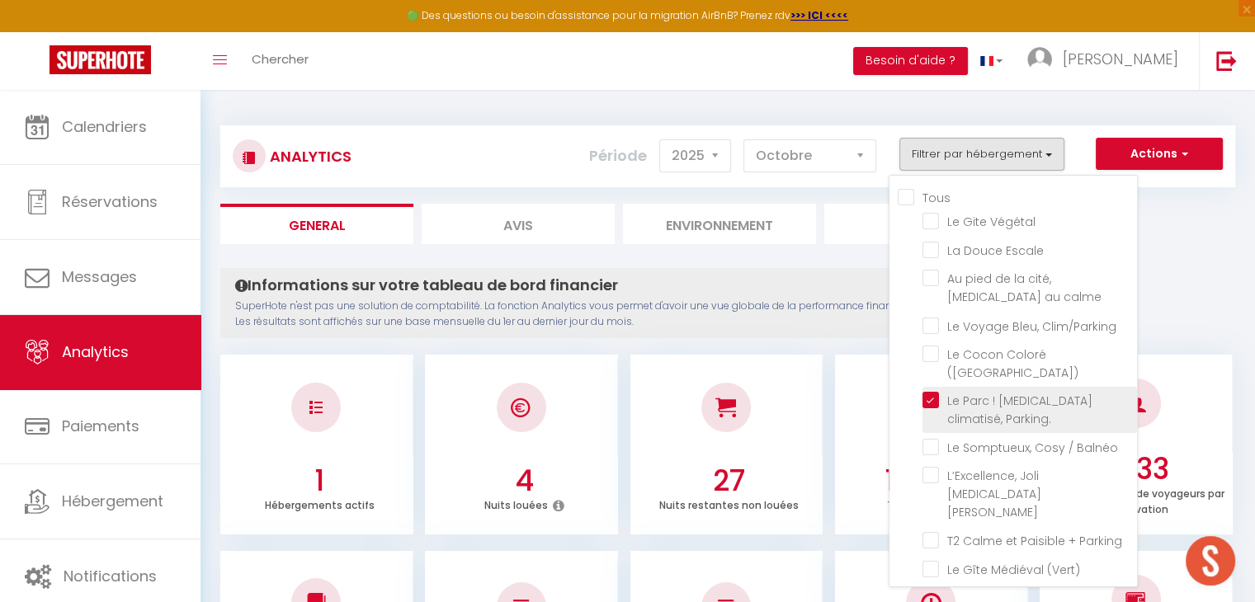
checkbox \(bleu\) "false"
checkbox Brams "false"
checkbox T2 "false"
checkbox \(voltaire\) "false"
checkbox Netflix "false"
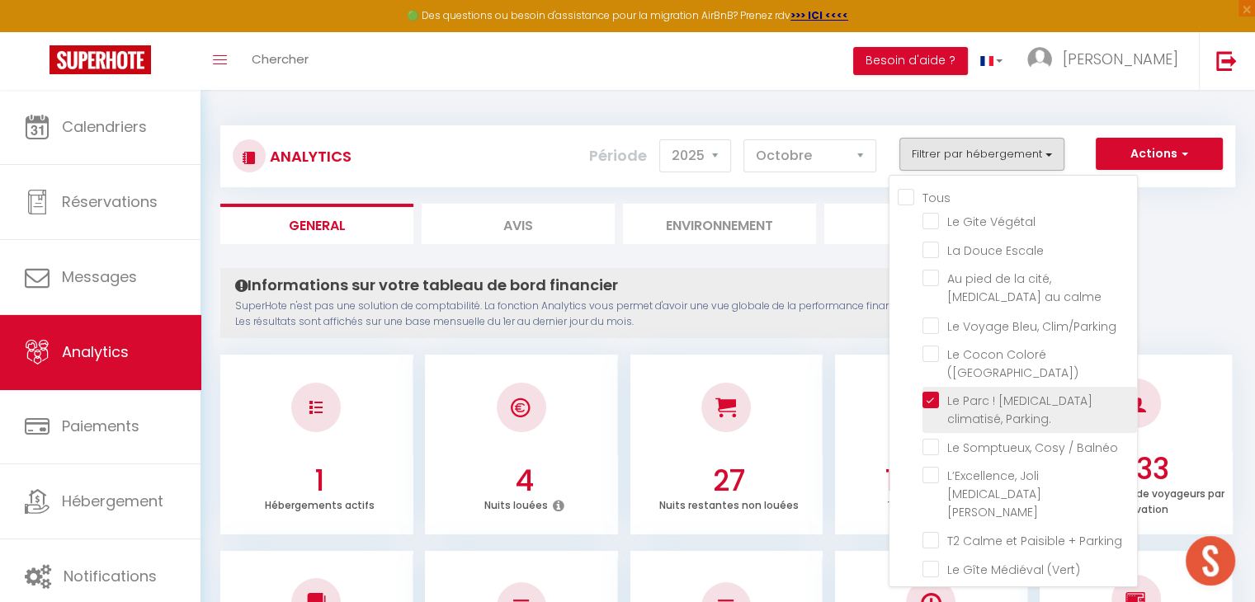
checkbox imprenable "false"
checkbox Tomey "false"
checkbox Netflix "false"
checkbox \! "false"
checkbox piscine "false"
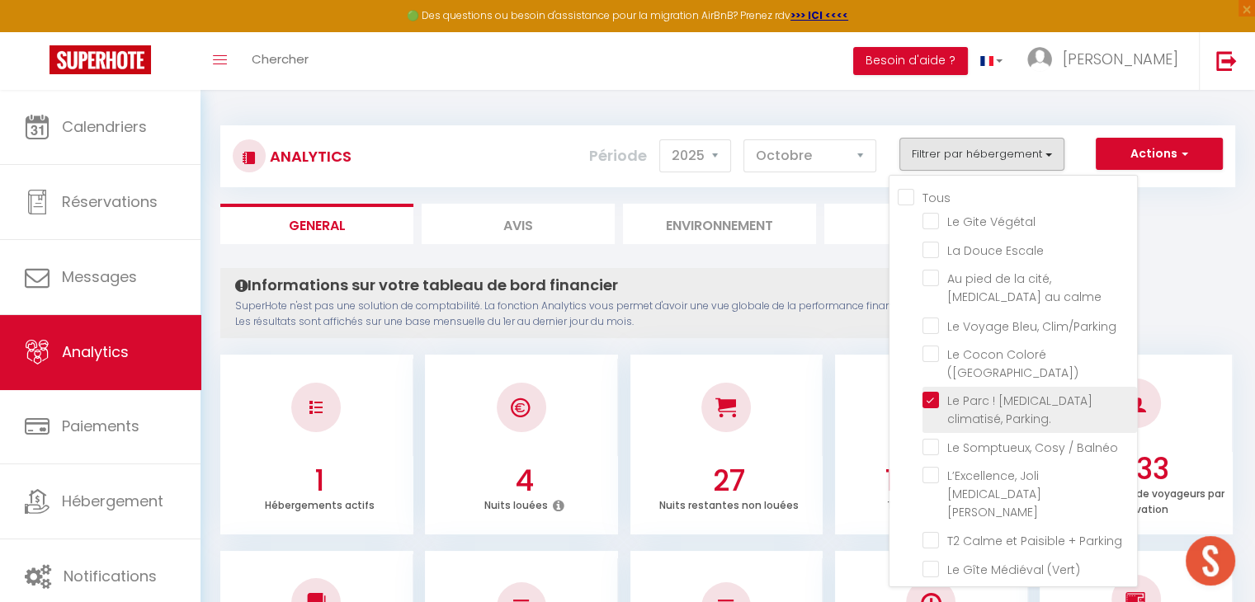
checkbox rouge\) "false"
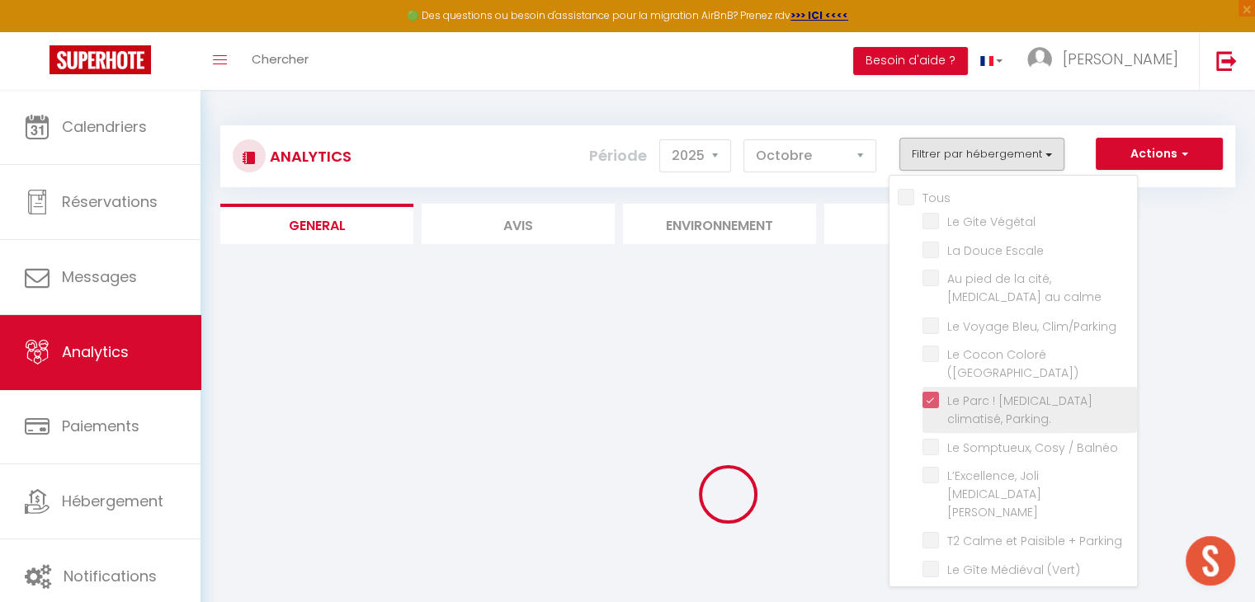
checkbox Végétal "false"
checkbox Escale "false"
checkbox calme "false"
checkbox Clim\/Parking "false"
checkbox \(Verdun\) "false"
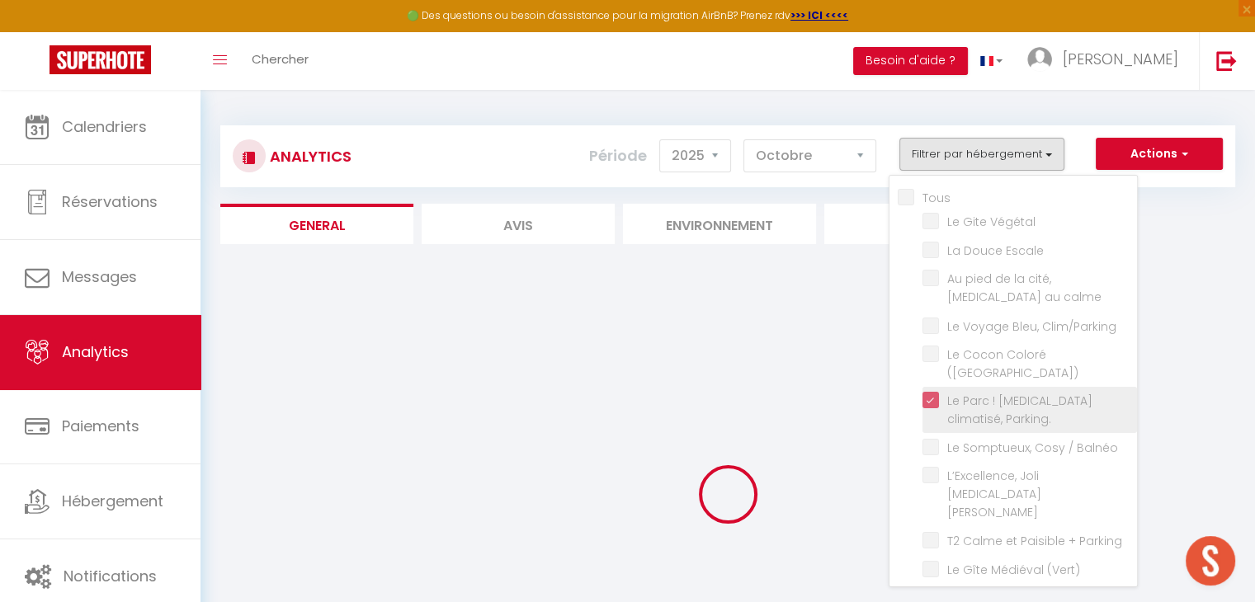
checkbox Balnéo "false"
checkbox Bourgeois "false"
checkbox \(Vert\) "false"
checkbox \(bleu\) "false"
checkbox Brams "false"
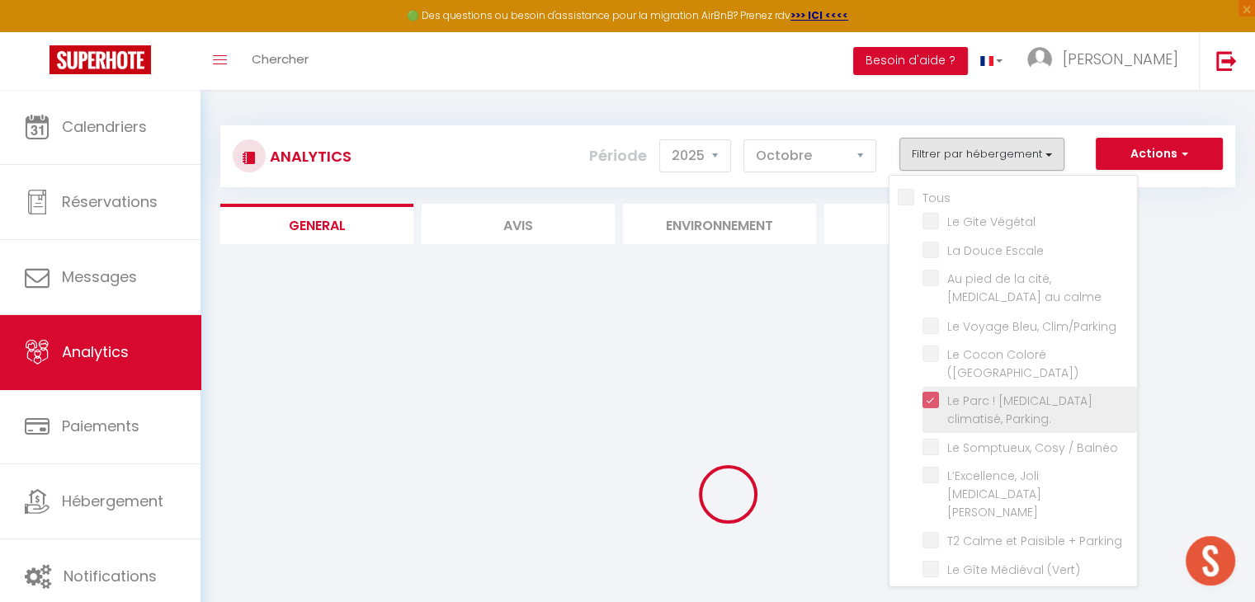
checkbox T2 "false"
checkbox \(voltaire\) "false"
checkbox Netflix "false"
checkbox imprenable "false"
checkbox Tomey "false"
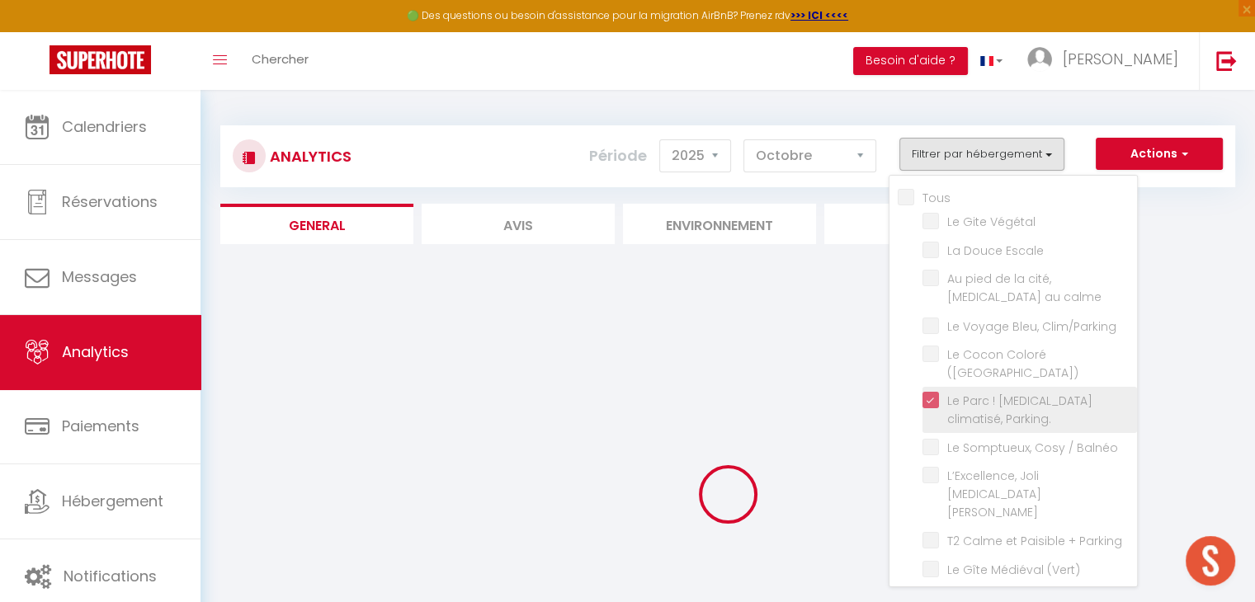
checkbox Netflix "false"
checkbox \! "false"
checkbox piscine "false"
checkbox rouge\) "false"
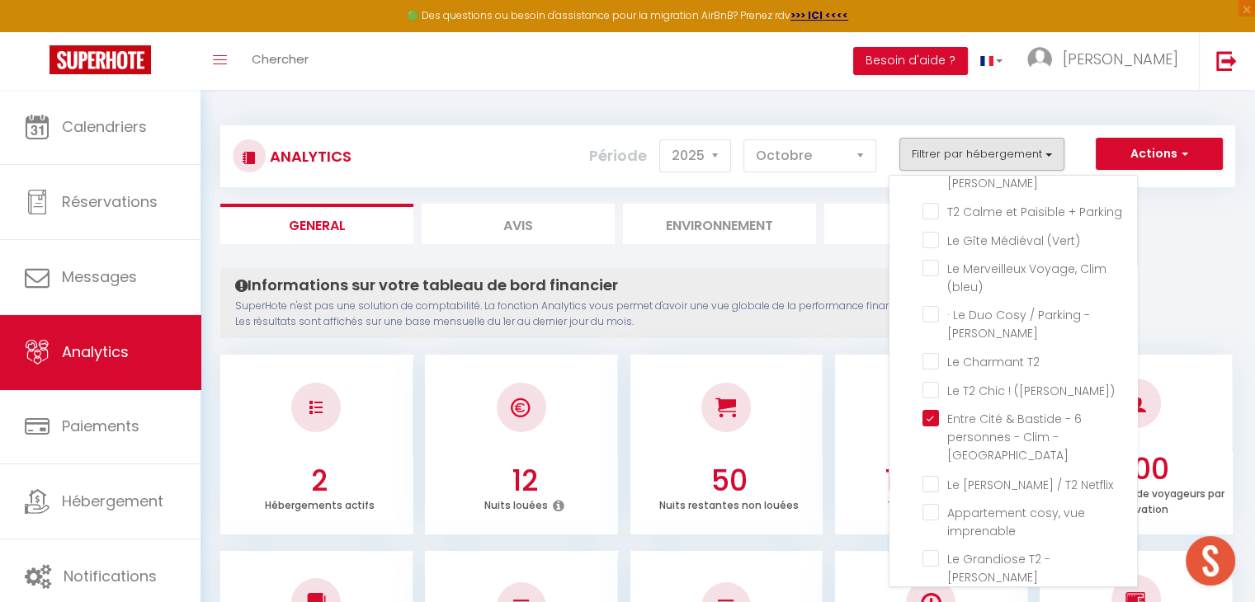
scroll to position [330, 0]
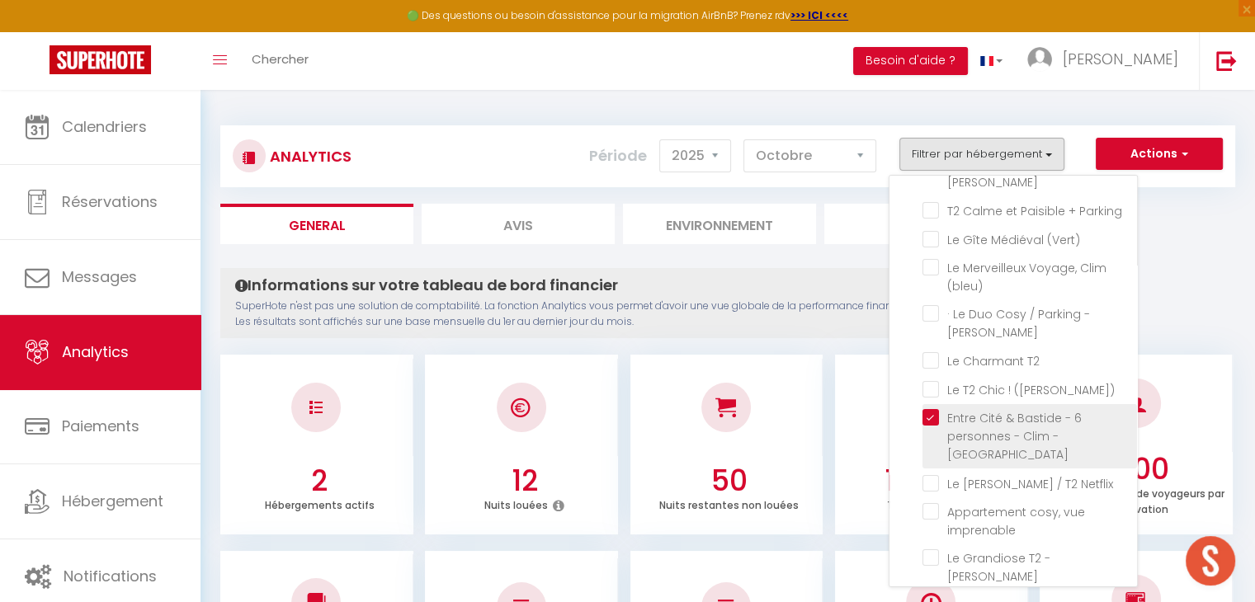
click at [937, 409] on Cité "checkbox" at bounding box center [1029, 417] width 214 height 16
checkbox Cité "false"
checkbox Végétal "false"
checkbox Escale "false"
checkbox calme "false"
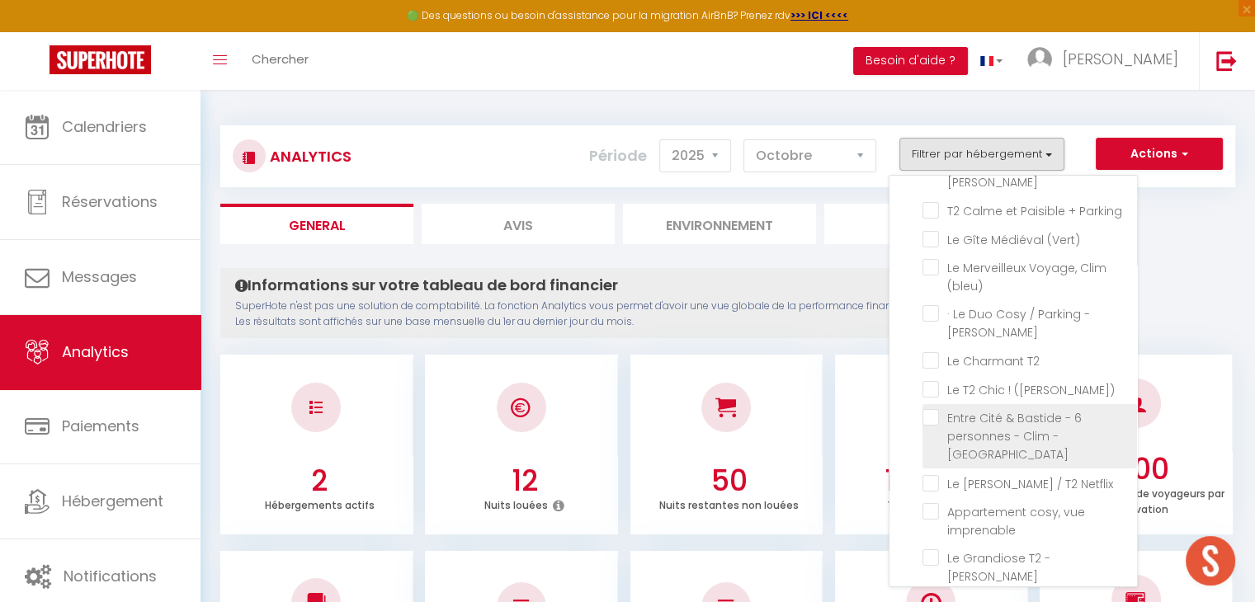
checkbox Clim\/Parking "false"
checkbox \(Verdun\) "false"
checkbox Balnéo "false"
checkbox Bourgeois "false"
checkbox \(Vert\) "false"
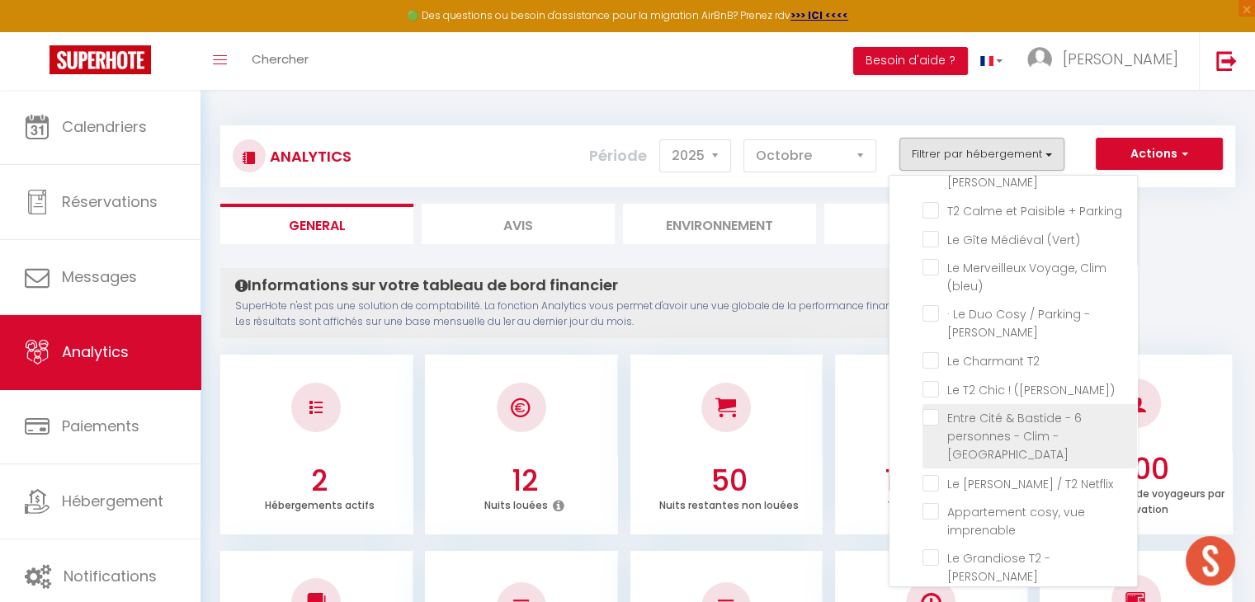
checkbox \(bleu\) "false"
checkbox Brams "false"
checkbox T2 "false"
checkbox \(voltaire\) "false"
checkbox Netflix "false"
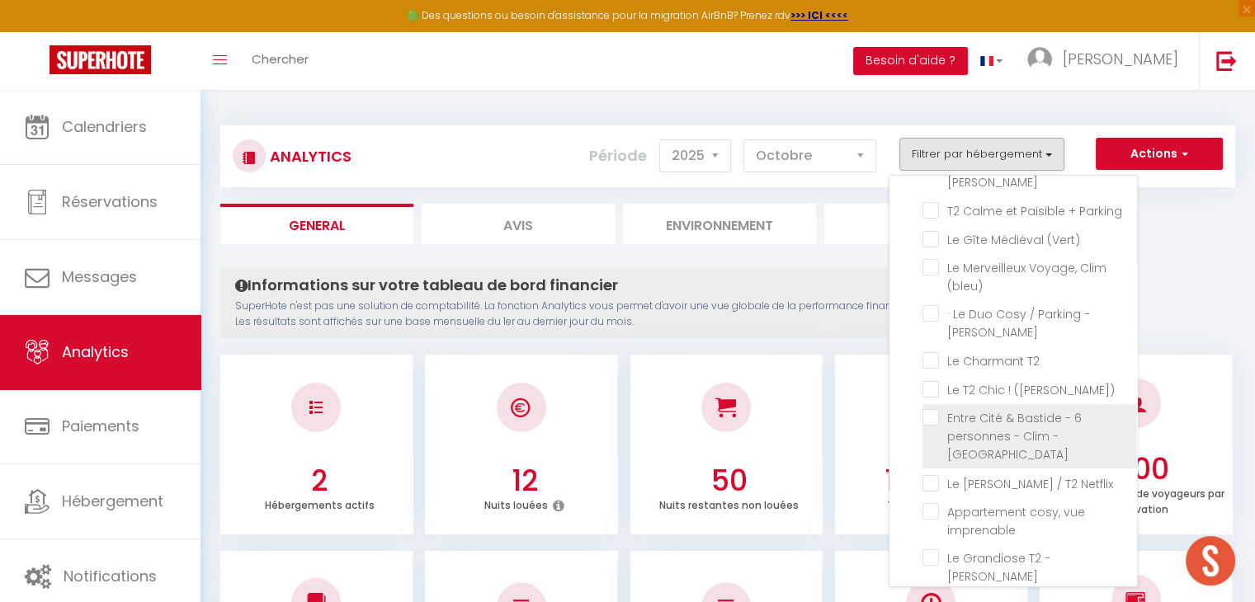
checkbox imprenable "false"
checkbox Tomey "false"
checkbox Netflix "false"
checkbox \! "false"
checkbox piscine "false"
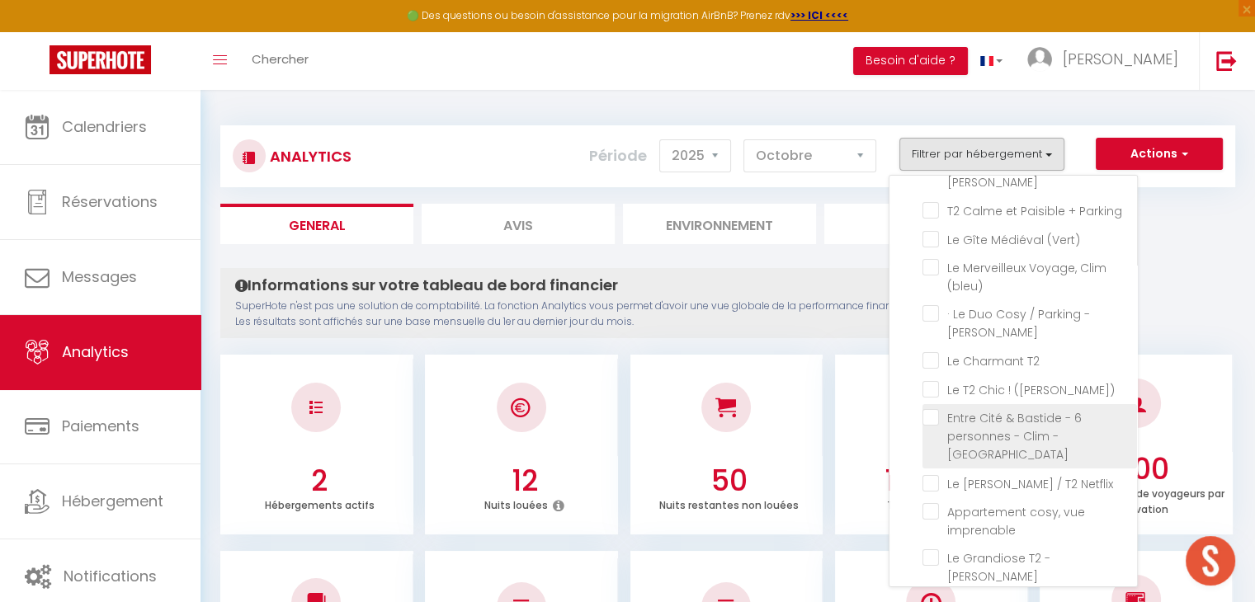
checkbox rouge\) "false"
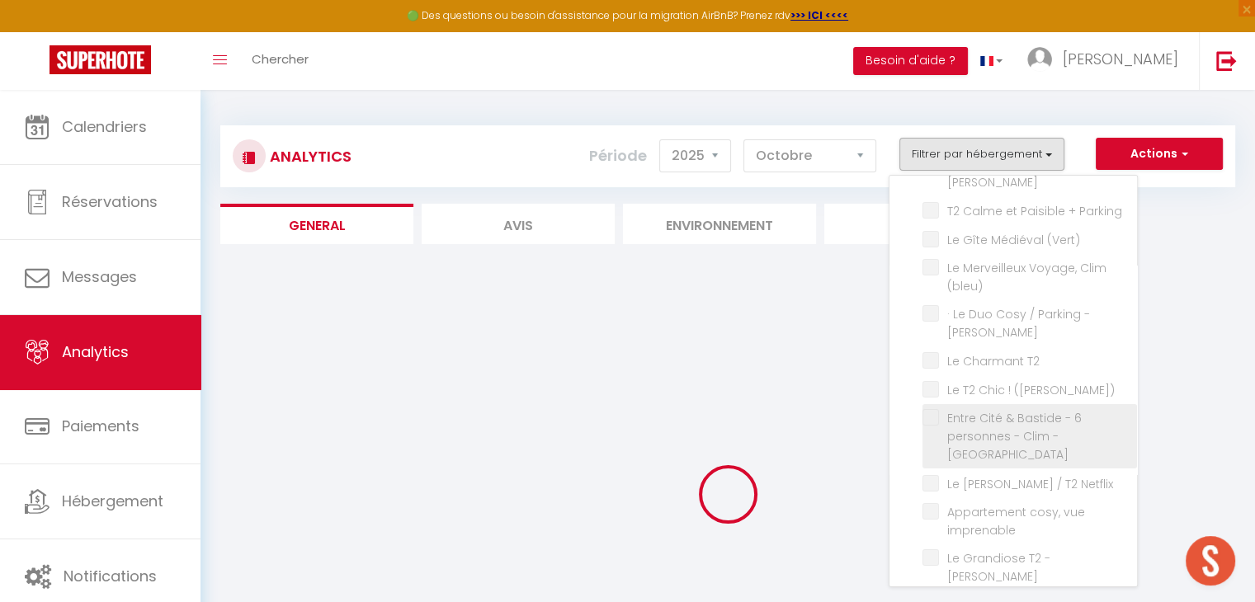
checkbox Végétal "false"
checkbox Escale "false"
checkbox calme "false"
checkbox Clim\/Parking "false"
checkbox \(Verdun\) "false"
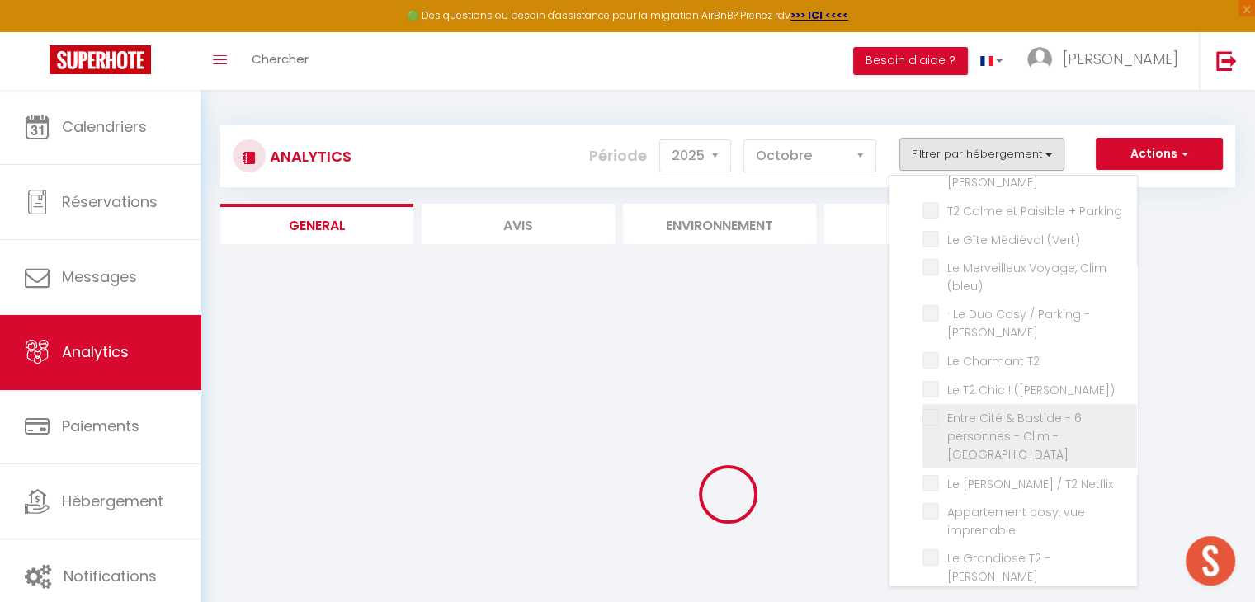
checkbox Balnéo "false"
checkbox Bourgeois "false"
checkbox \(Vert\) "false"
checkbox \(bleu\) "false"
checkbox Brams "false"
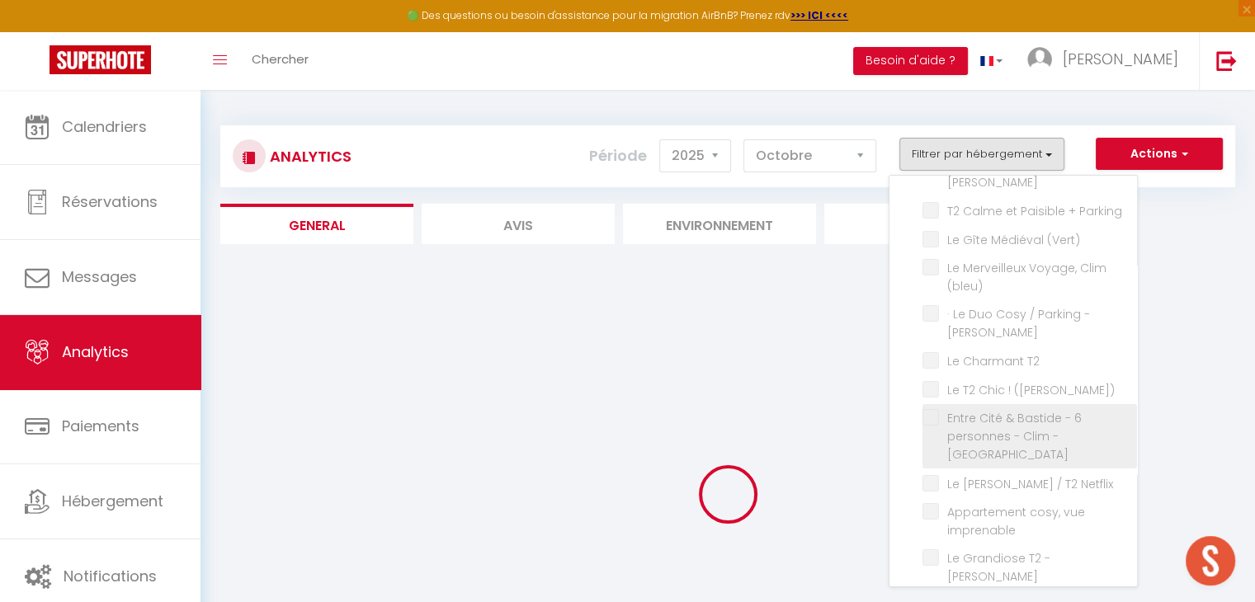
checkbox T2 "false"
checkbox \(voltaire\) "false"
checkbox Netflix "false"
checkbox imprenable "false"
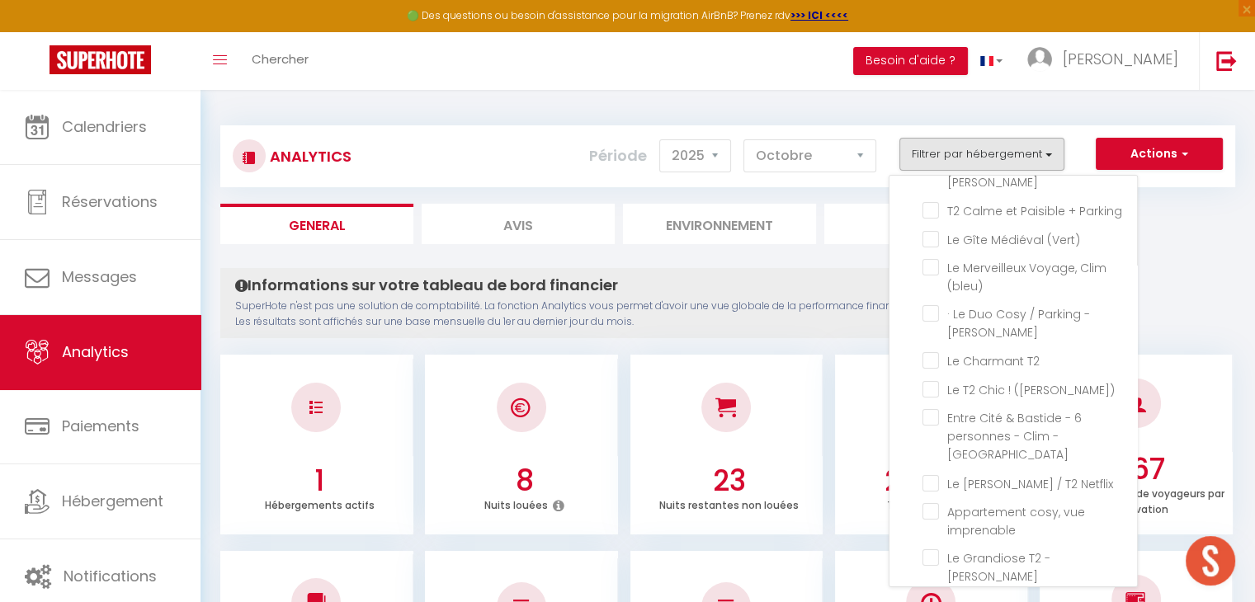
click at [770, 271] on div "Informations sur votre tableau de bord financier SuperHote n'est pas une soluti…" at bounding box center [619, 303] width 799 height 70
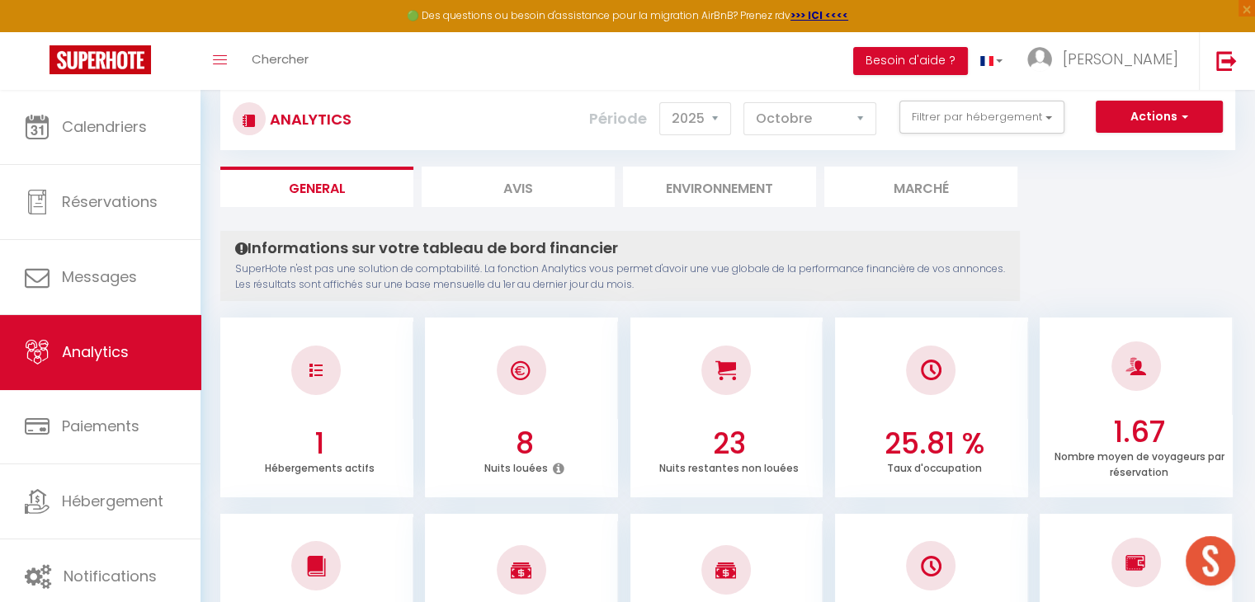
scroll to position [0, 0]
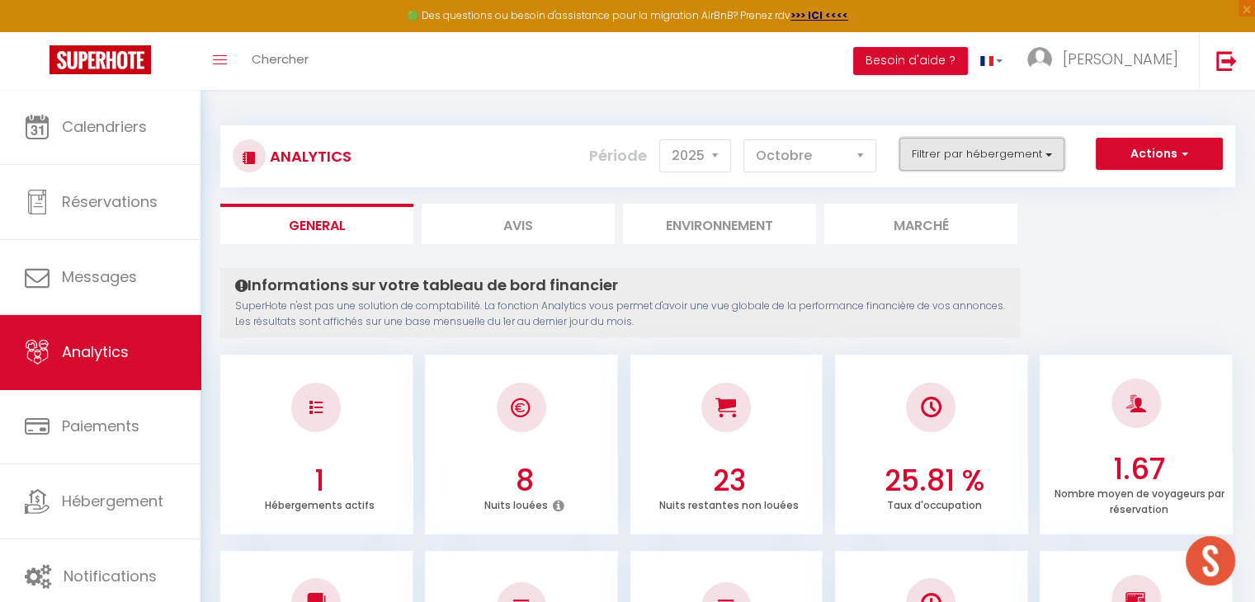
click at [1032, 158] on button "Filtrer par hébergement" at bounding box center [981, 154] width 165 height 33
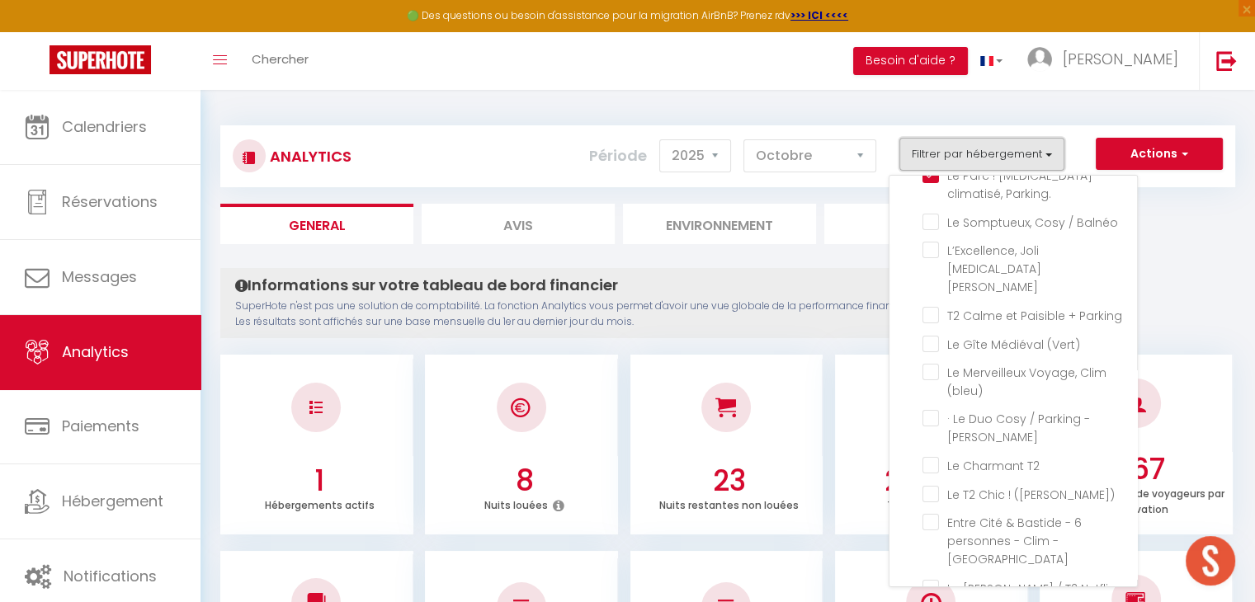
scroll to position [165, 0]
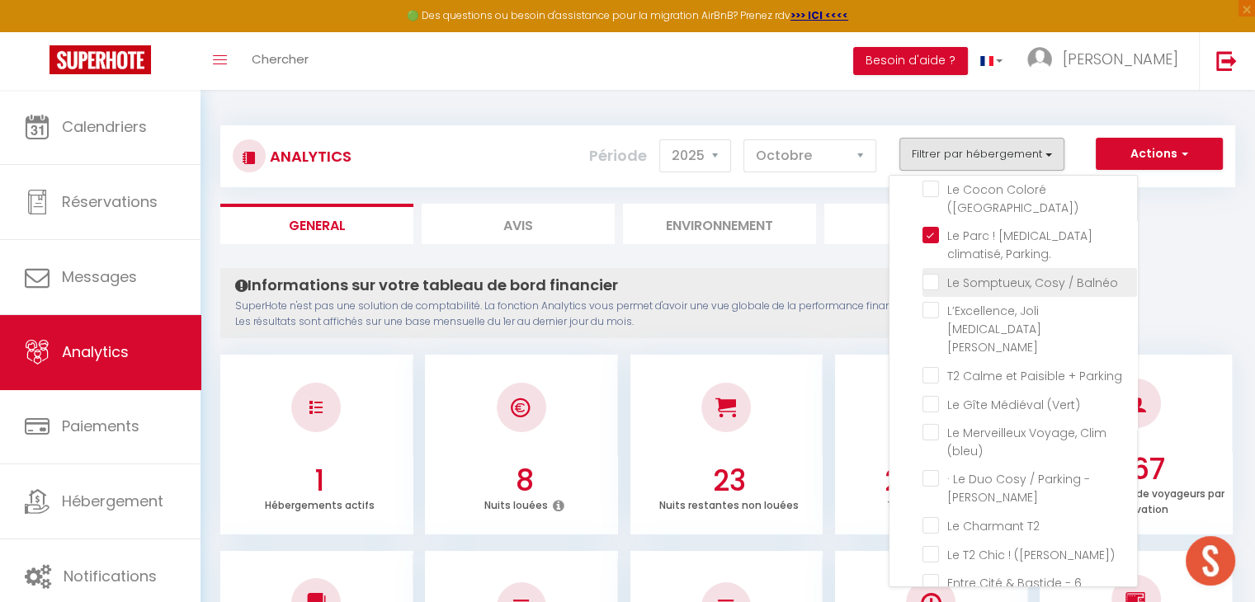
click at [940, 273] on Balnéo "checkbox" at bounding box center [1029, 281] width 214 height 16
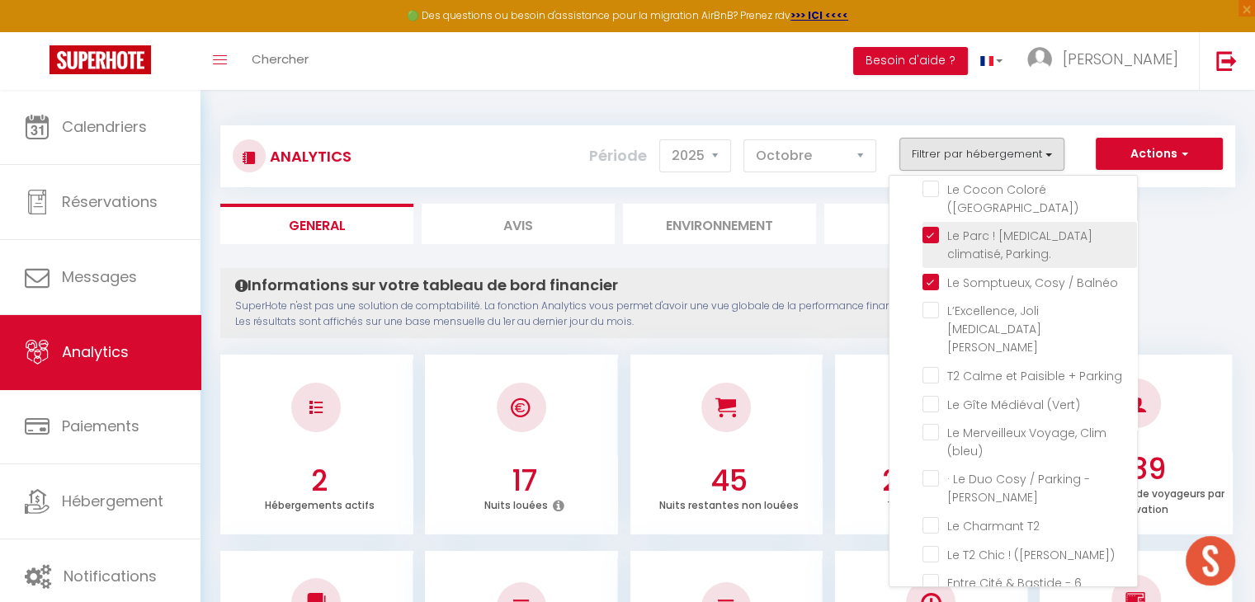
click at [931, 227] on Parking\ "checkbox" at bounding box center [1029, 235] width 214 height 16
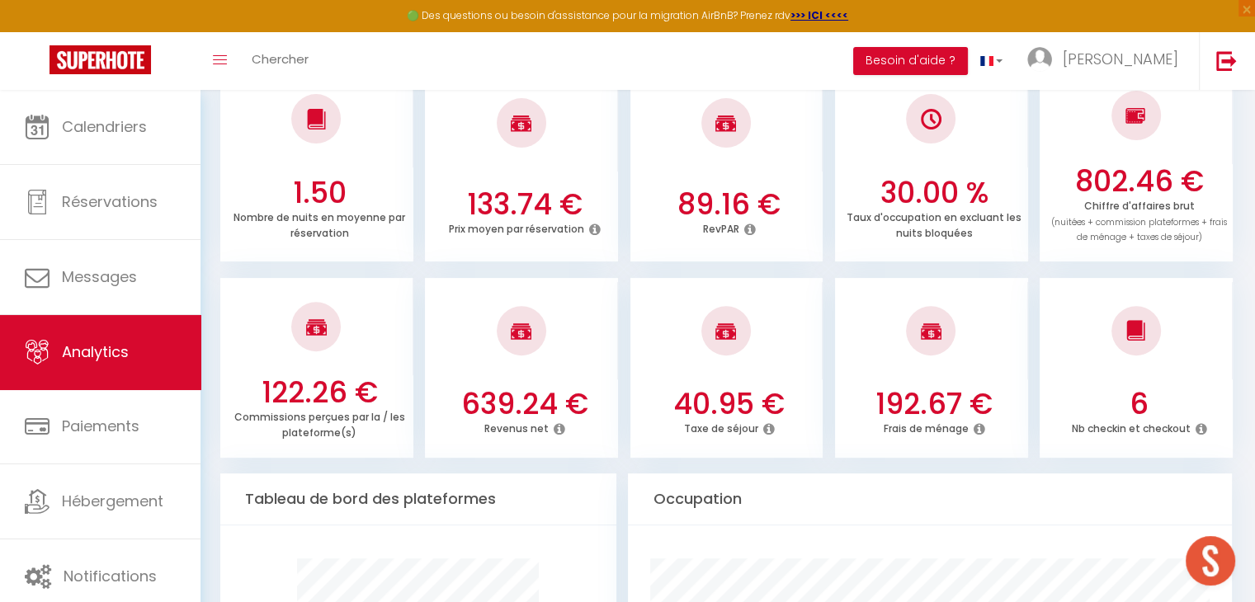
scroll to position [495, 0]
